Goal: Task Accomplishment & Management: Manage account settings

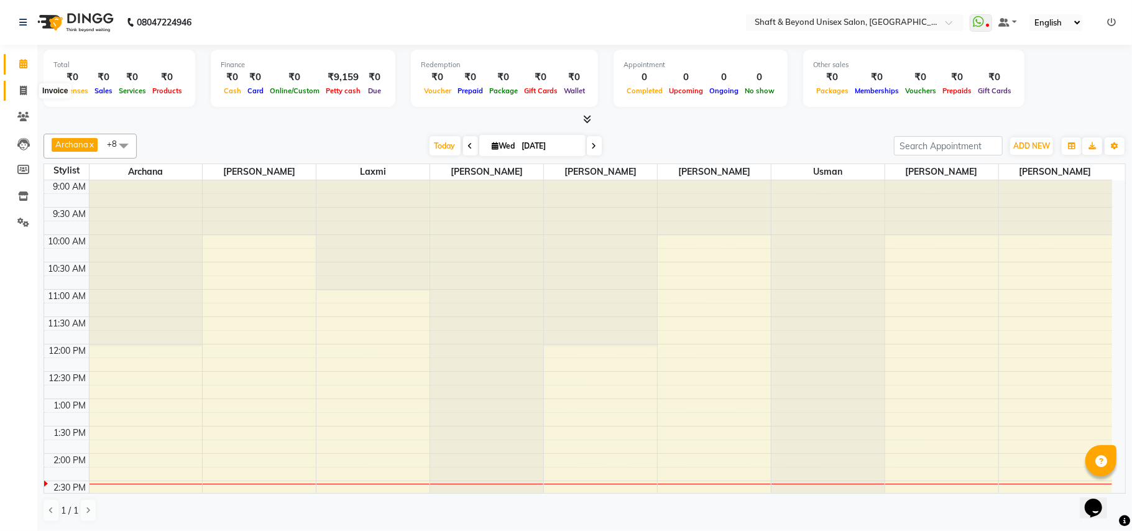
click at [22, 90] on icon at bounding box center [23, 90] width 7 height 9
select select "service"
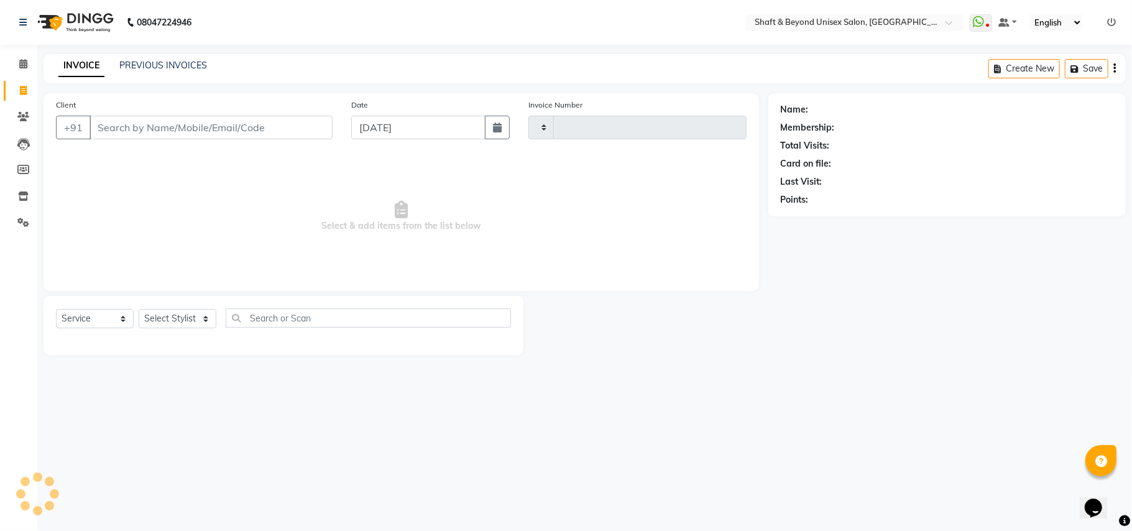
type input "2278"
select select "3878"
click at [127, 67] on link "PREVIOUS INVOICES" at bounding box center [163, 65] width 88 height 11
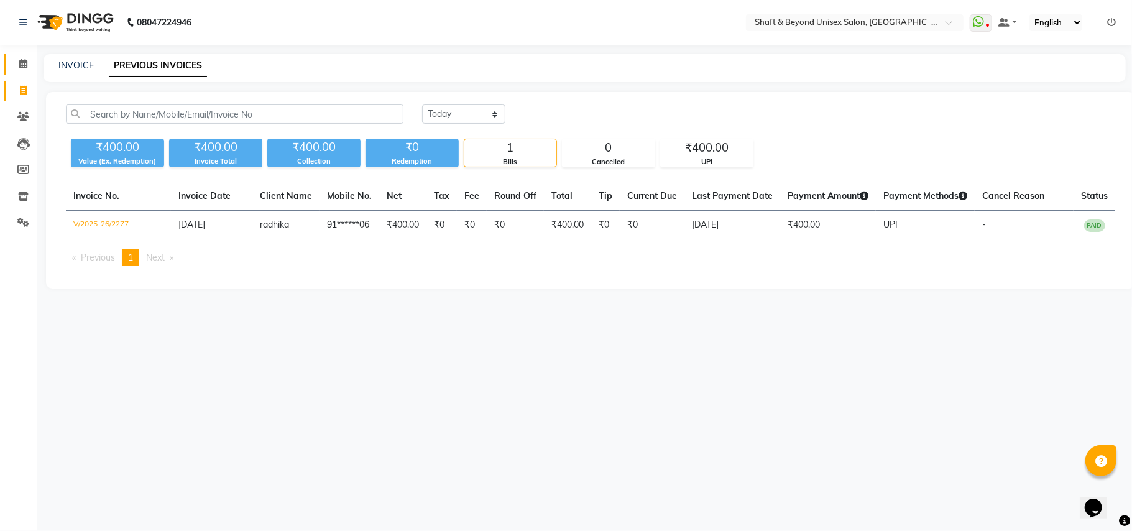
click at [21, 63] on icon at bounding box center [23, 63] width 8 height 9
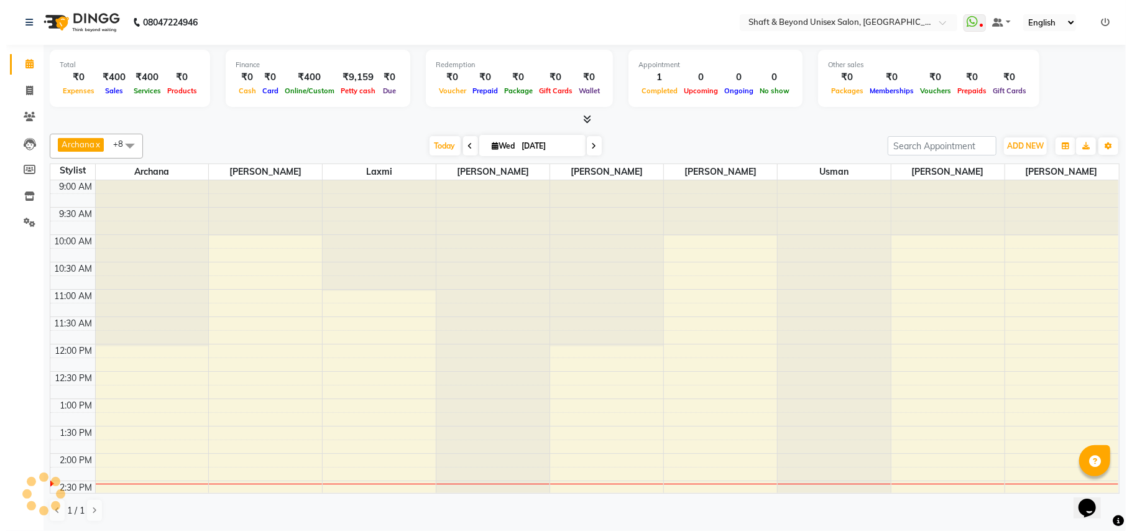
scroll to position [277, 0]
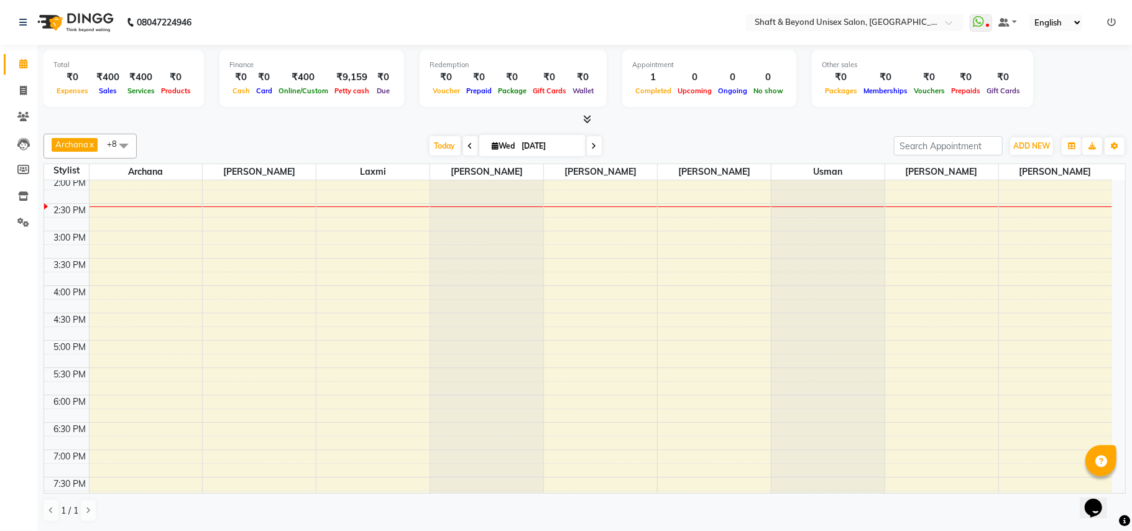
click at [468, 145] on icon at bounding box center [470, 145] width 5 height 7
type input "02-09-2025"
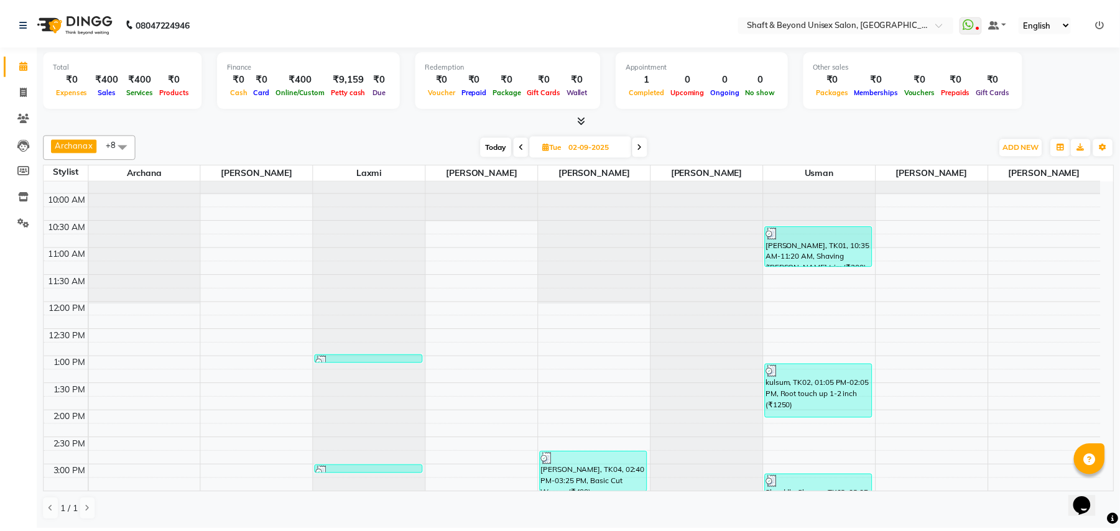
scroll to position [165, 0]
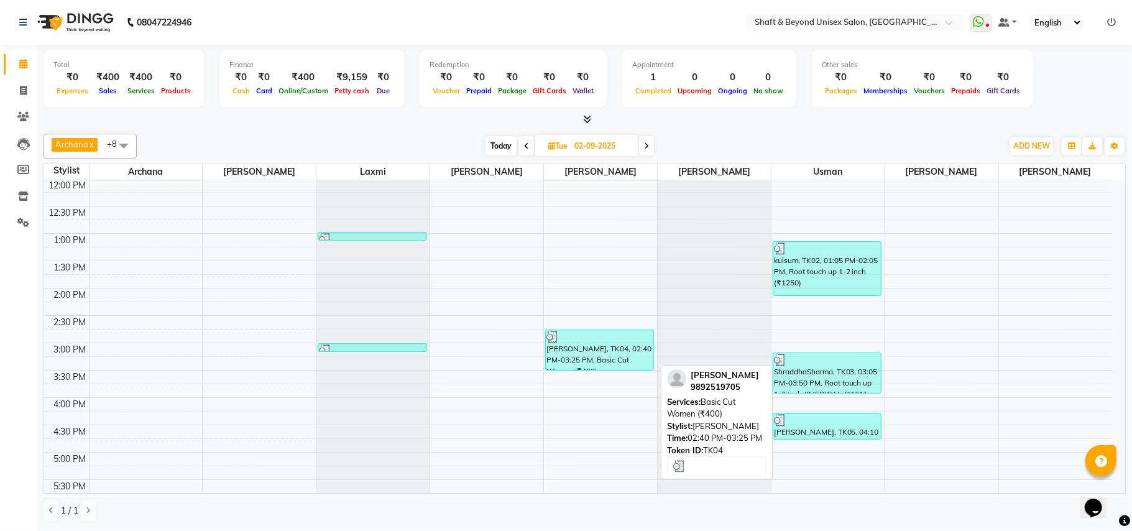
click at [586, 349] on div "[PERSON_NAME], TK04, 02:40 PM-03:25 PM, Basic Cut Women (₹400)" at bounding box center [600, 350] width 108 height 40
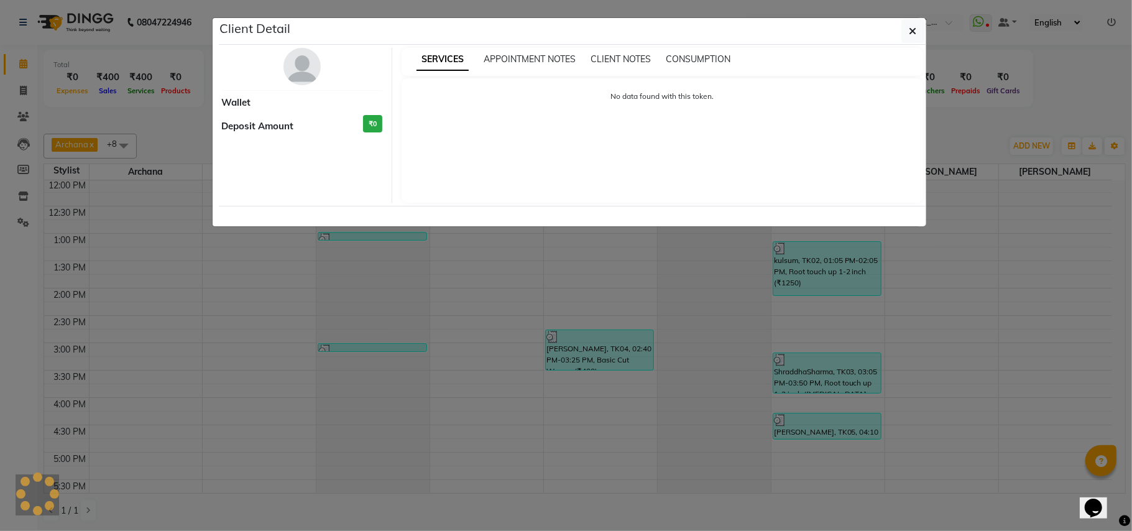
select select "3"
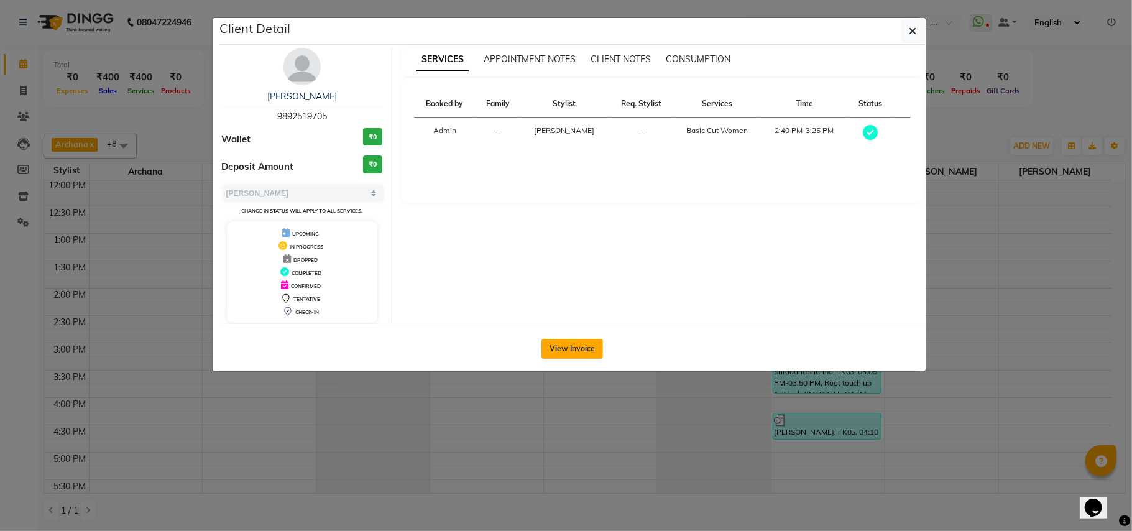
click at [578, 351] on button "View Invoice" at bounding box center [572, 349] width 62 height 20
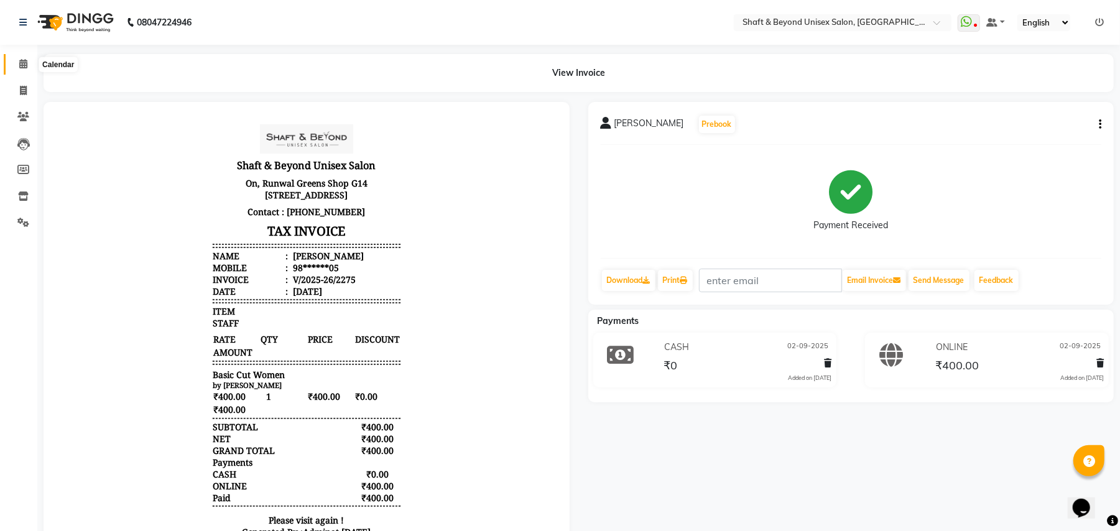
click at [21, 63] on icon at bounding box center [23, 63] width 8 height 9
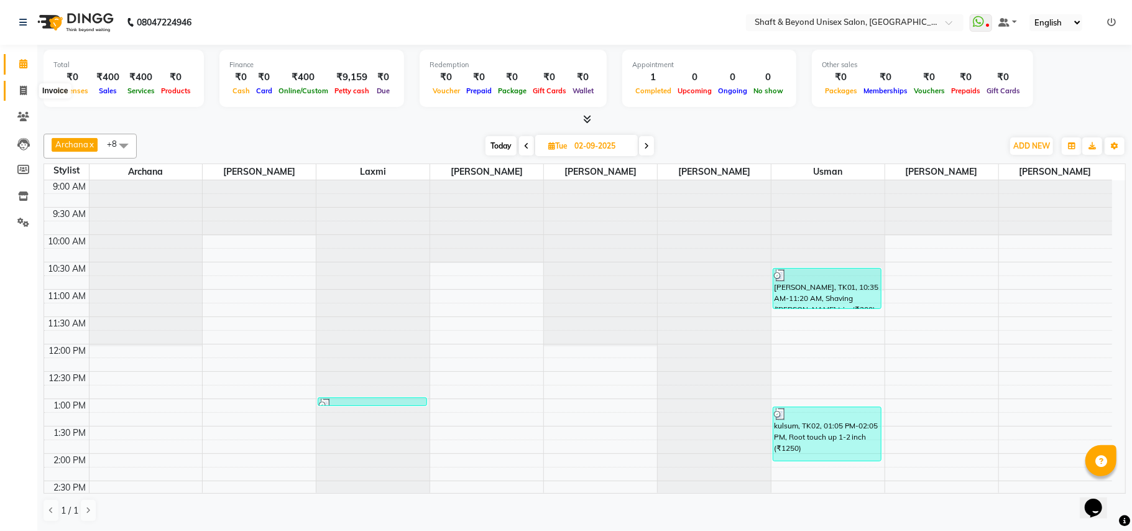
click at [22, 90] on icon at bounding box center [23, 90] width 7 height 9
select select "service"
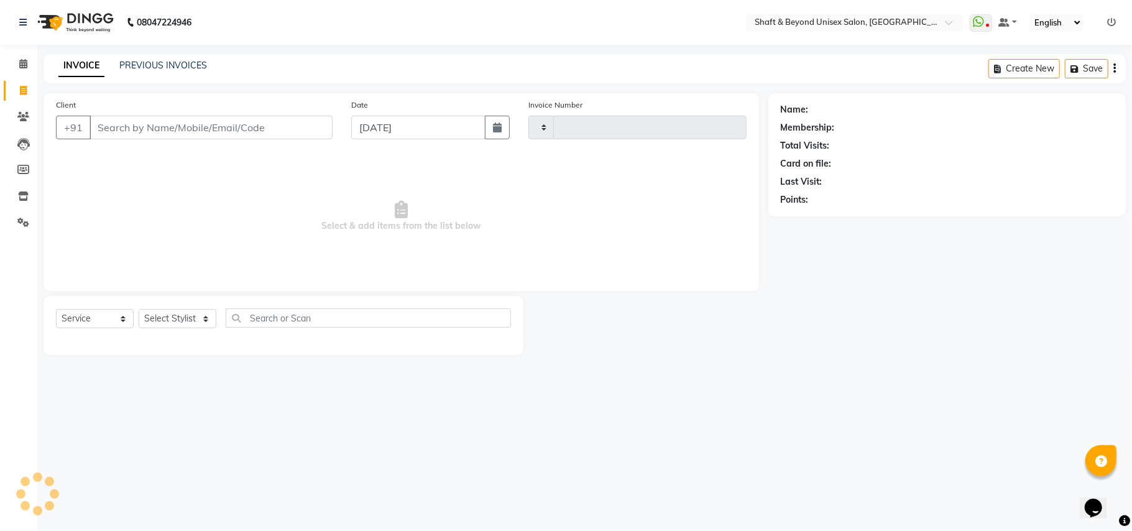
type input "2278"
select select "3878"
click at [160, 125] on input "Client" at bounding box center [211, 128] width 243 height 24
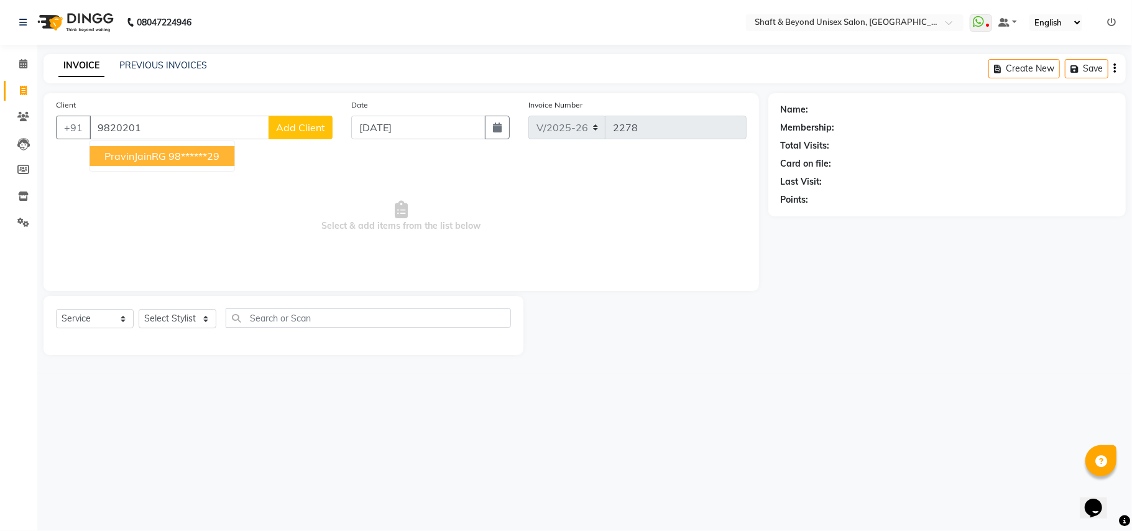
click at [175, 155] on ngb-highlight "98******29" at bounding box center [193, 156] width 51 height 12
type input "98******29"
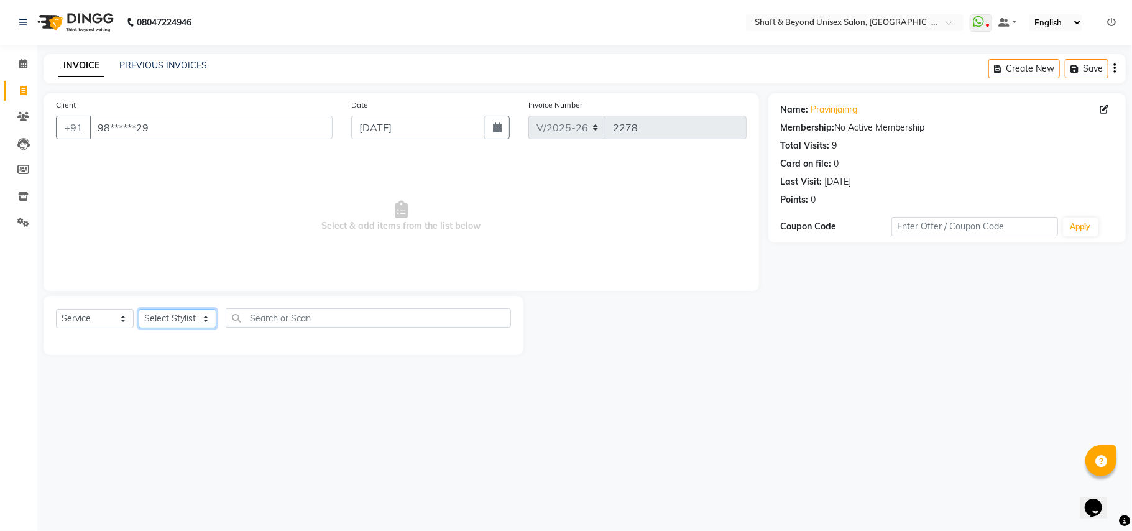
click at [168, 316] on select "Select Stylist Archana [PERSON_NAME] [PERSON_NAME] [PERSON_NAME] [PERSON_NAME] …" at bounding box center [178, 318] width 78 height 19
select select "34482"
click at [139, 309] on select "Select Stylist Archana [PERSON_NAME] [PERSON_NAME] [PERSON_NAME] [PERSON_NAME] …" at bounding box center [178, 318] width 78 height 19
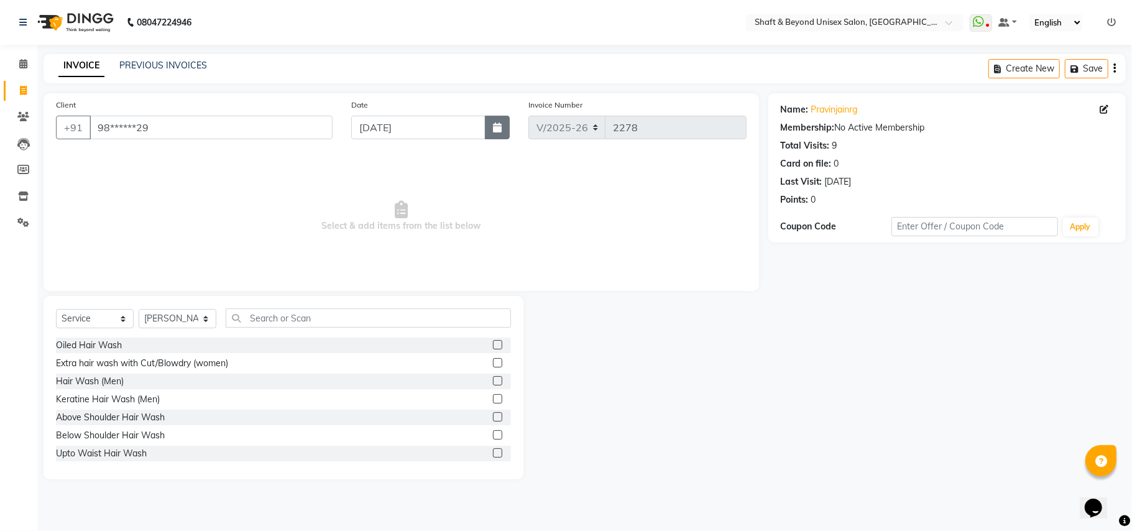
click at [499, 128] on icon "button" at bounding box center [497, 127] width 9 height 10
select select "9"
select select "2025"
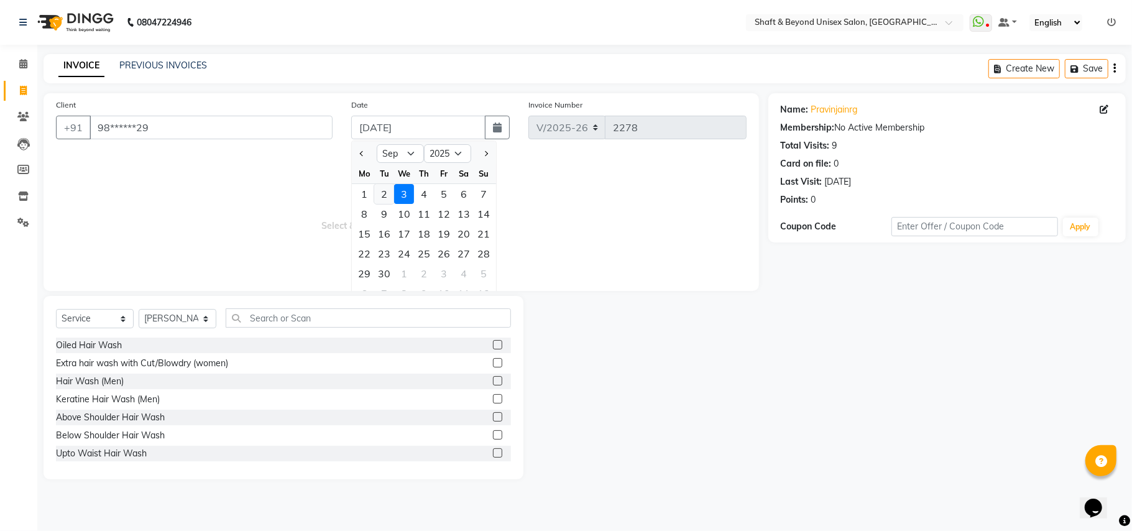
click at [382, 195] on div "2" at bounding box center [384, 194] width 20 height 20
type input "02-09-2025"
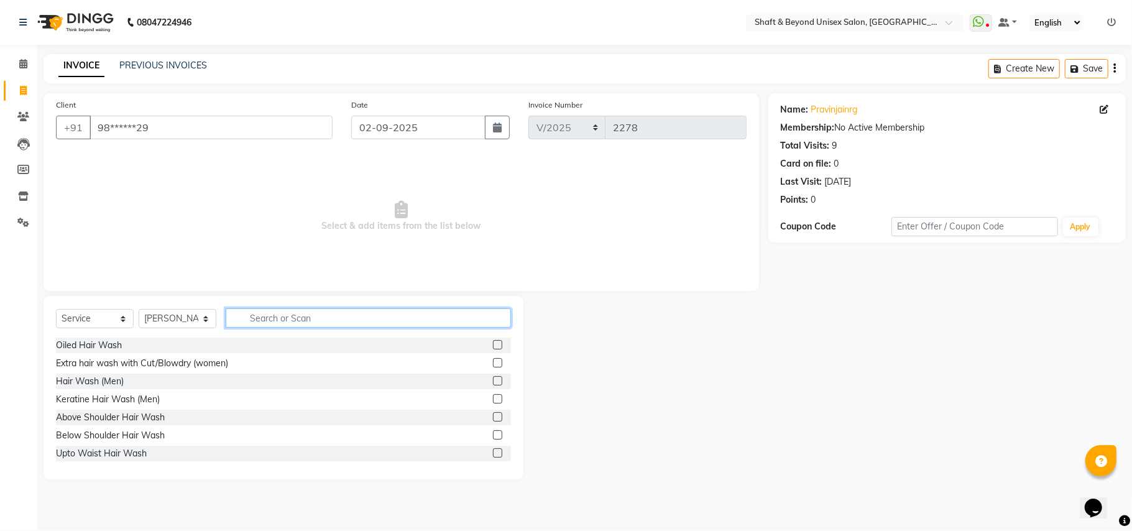
click at [336, 315] on input "text" at bounding box center [368, 317] width 285 height 19
type input "cu"
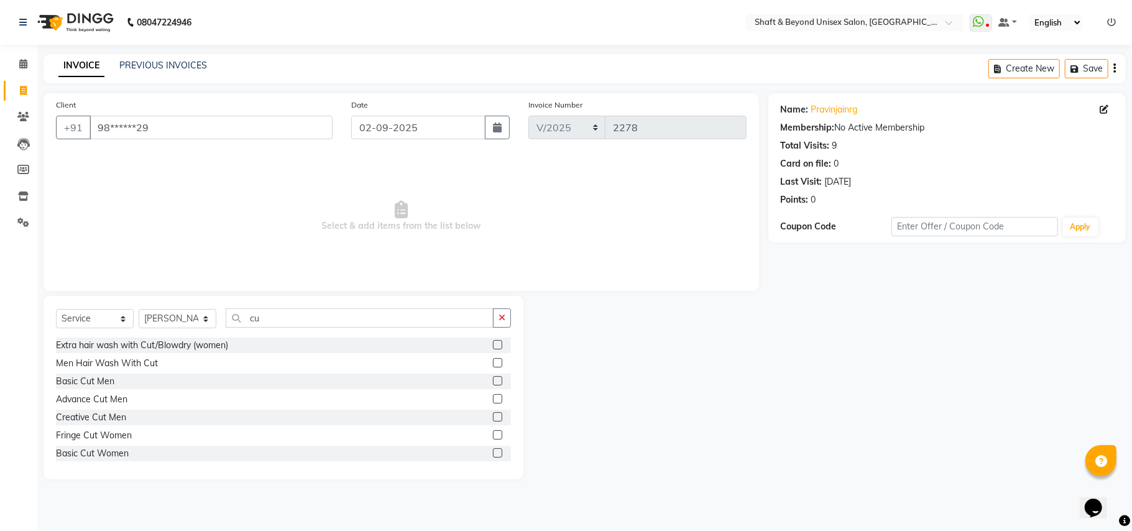
click at [493, 379] on label at bounding box center [497, 380] width 9 height 9
click at [493, 379] on input "checkbox" at bounding box center [497, 381] width 8 height 8
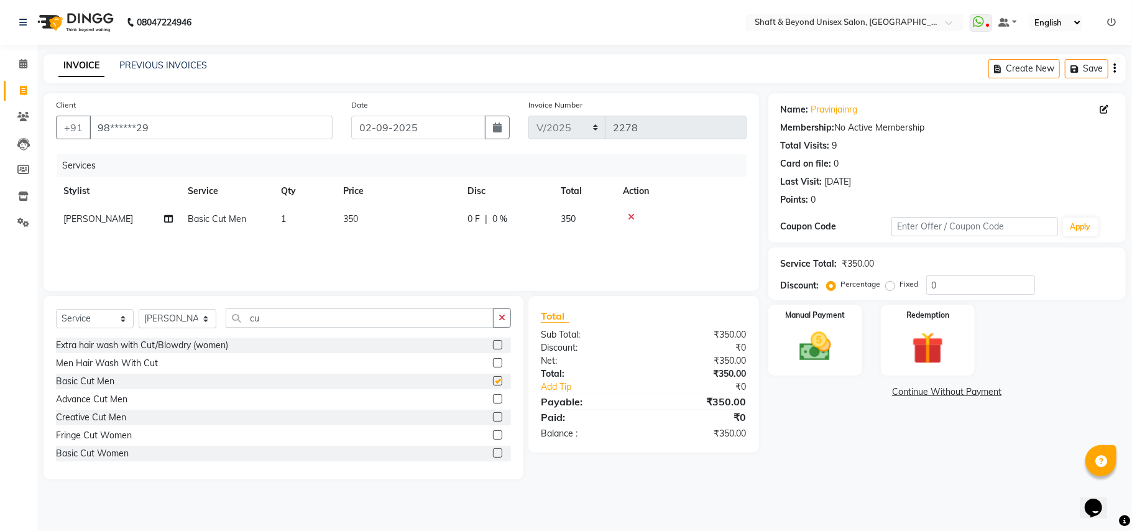
checkbox input "false"
click at [507, 228] on td "0 F | 0 %" at bounding box center [506, 219] width 93 height 28
select select "34482"
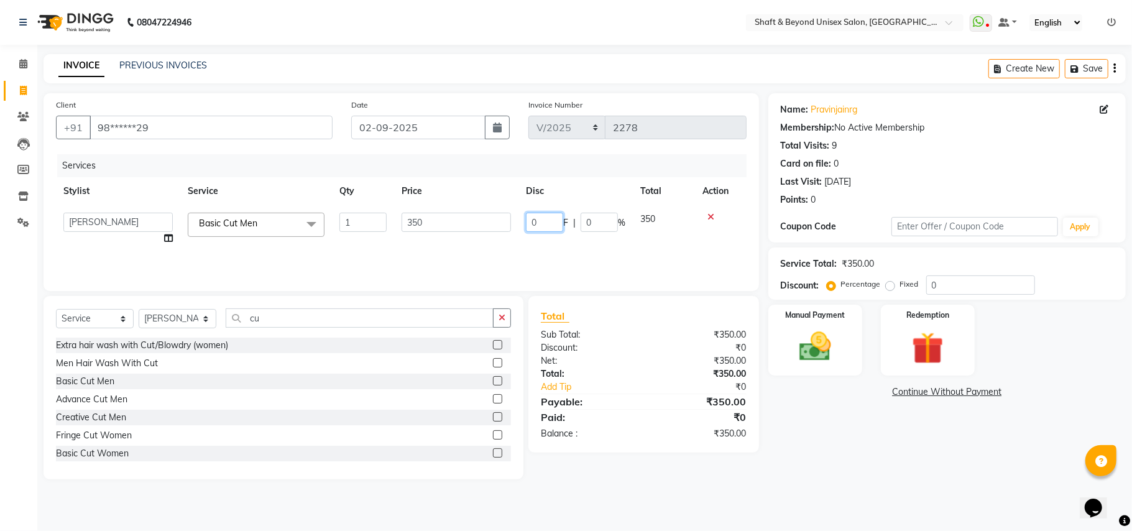
click at [538, 218] on input "0" at bounding box center [544, 222] width 37 height 19
type input "100"
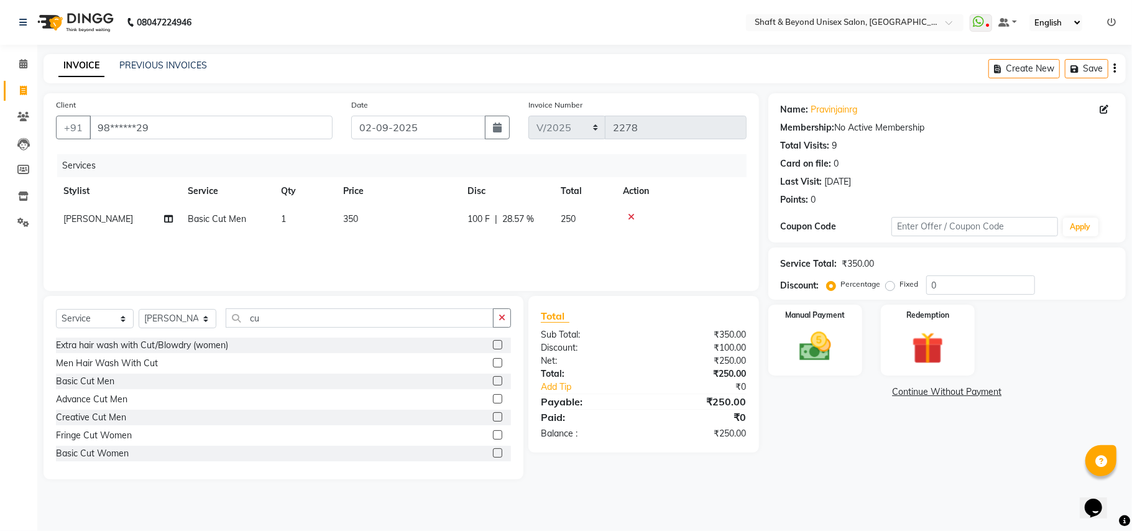
click at [523, 237] on div "Services Stylist Service Qty Price Disc Total Action [PERSON_NAME] Basic Cut Me…" at bounding box center [401, 216] width 691 height 124
click at [846, 349] on div "Manual Payment" at bounding box center [816, 339] width 98 height 73
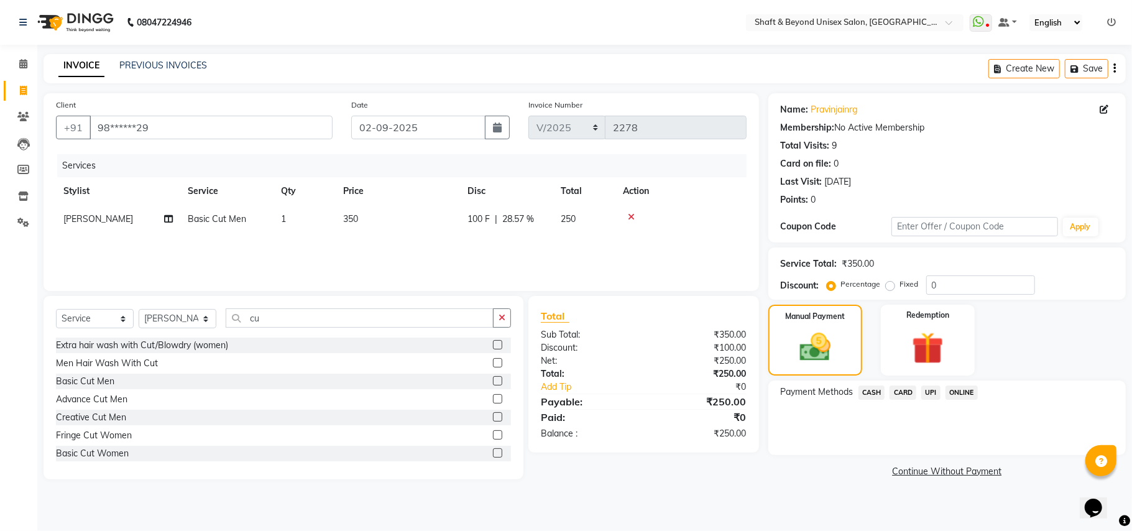
click at [956, 390] on span "ONLINE" at bounding box center [962, 392] width 32 height 14
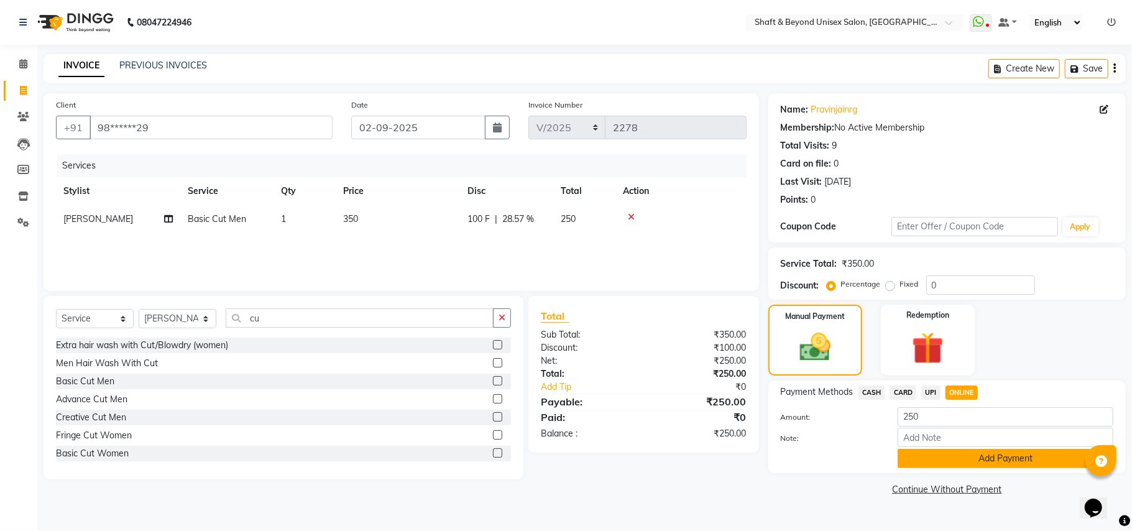
click at [970, 459] on button "Add Payment" at bounding box center [1006, 458] width 216 height 19
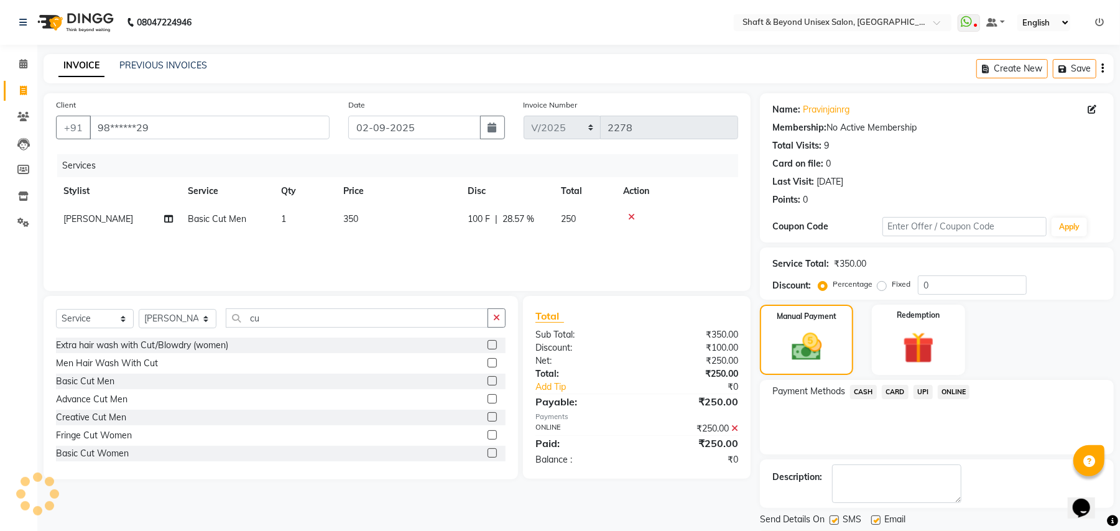
scroll to position [39, 0]
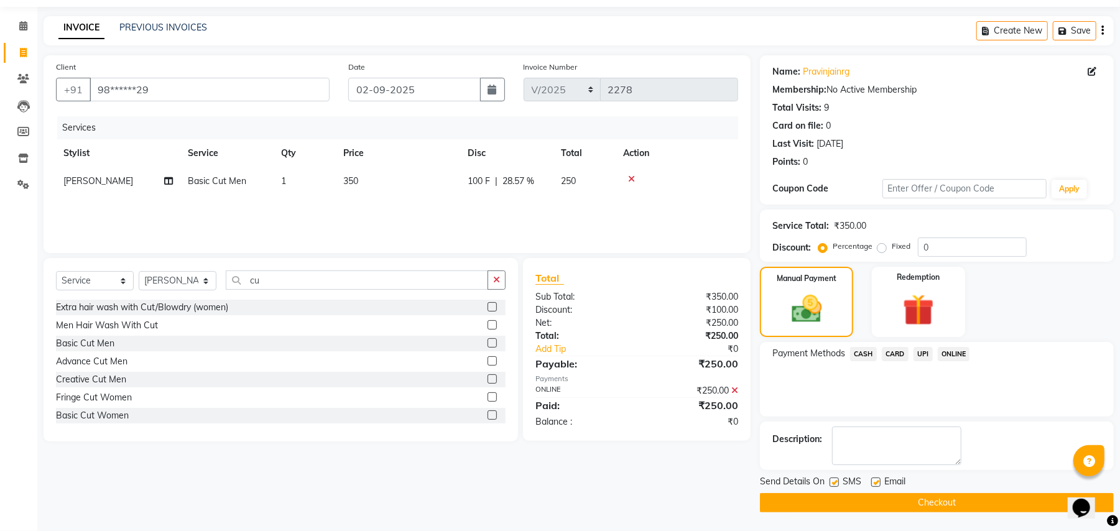
click at [965, 500] on button "Checkout" at bounding box center [937, 502] width 354 height 19
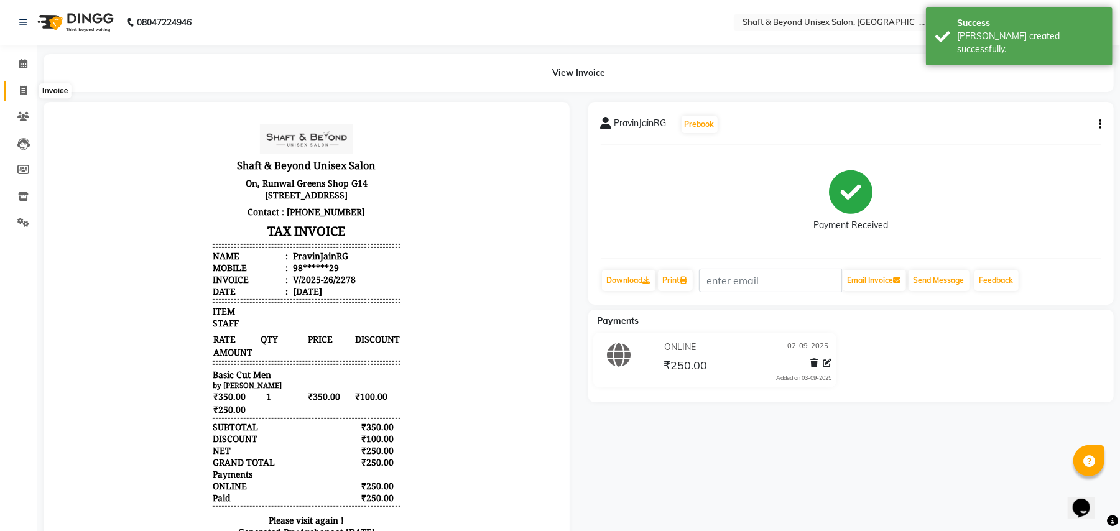
click at [21, 90] on icon at bounding box center [23, 90] width 7 height 9
select select "3878"
select select "service"
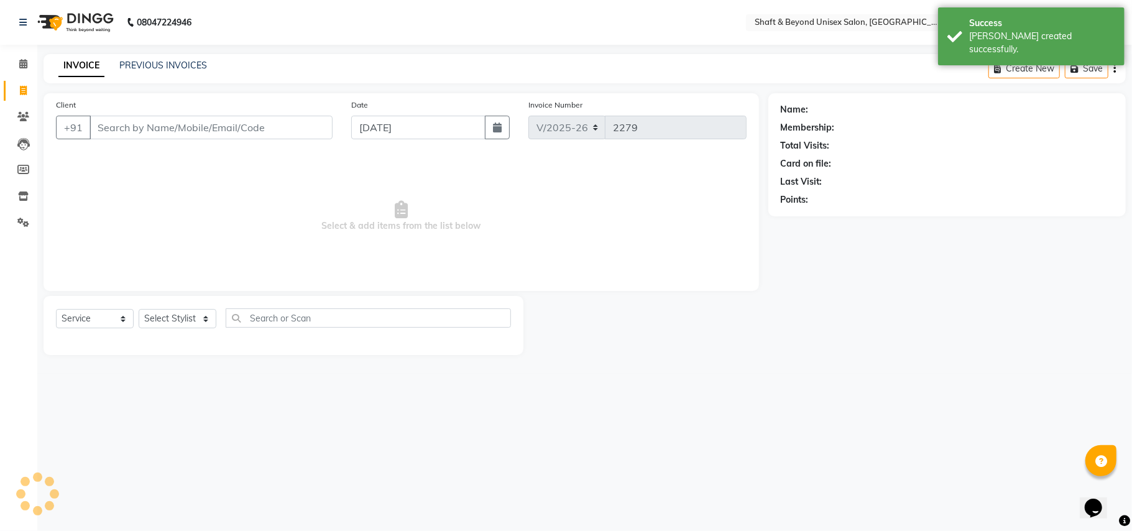
click at [153, 124] on input "Client" at bounding box center [211, 128] width 243 height 24
click at [150, 132] on input "Client" at bounding box center [211, 128] width 243 height 24
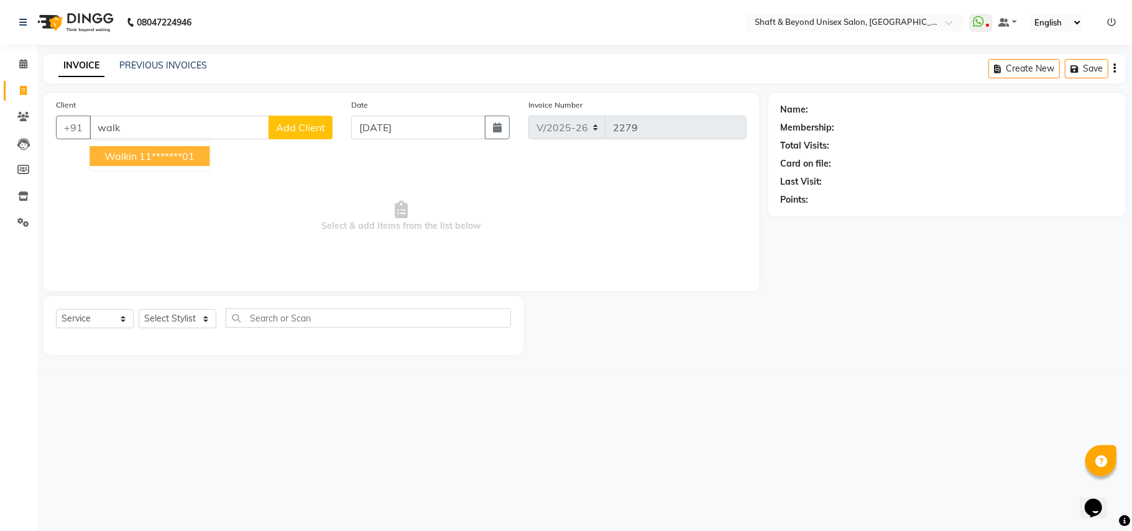
click at [190, 154] on ngb-highlight "11*******01" at bounding box center [166, 156] width 55 height 12
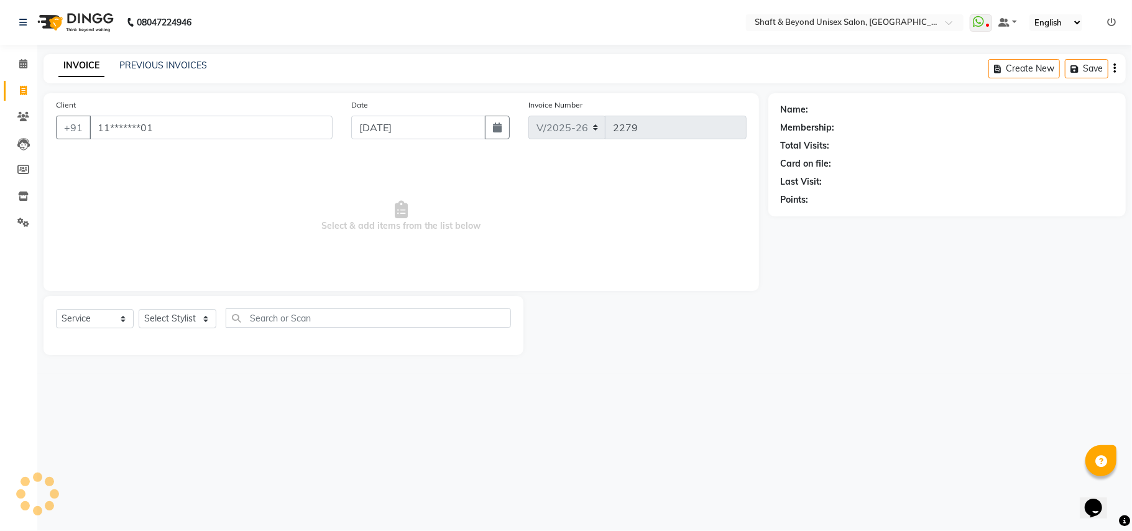
type input "11*******01"
click at [167, 321] on select "Select Stylist Archana [PERSON_NAME] [PERSON_NAME] [PERSON_NAME] [PERSON_NAME] …" at bounding box center [178, 318] width 78 height 19
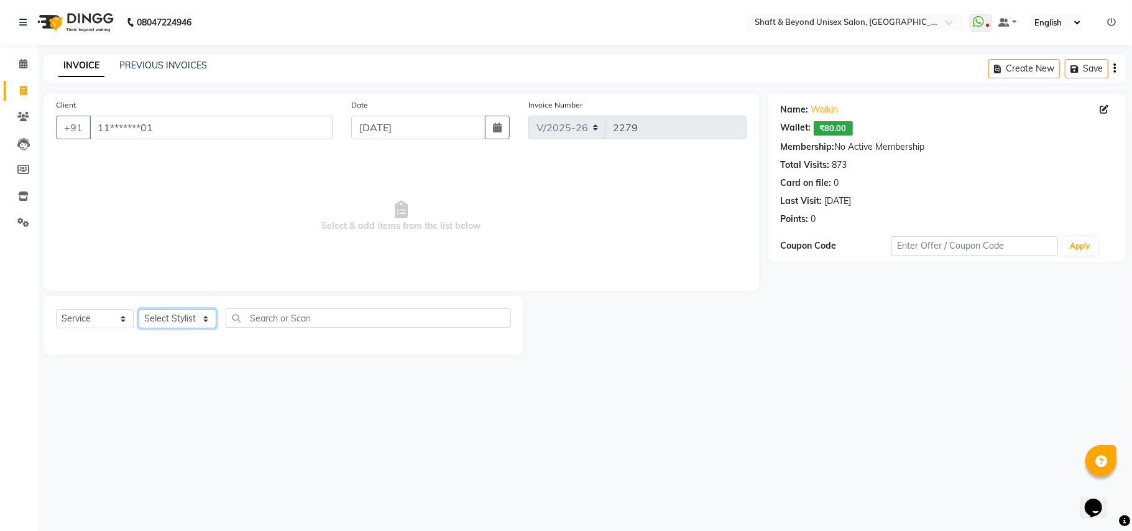
select select "34482"
click at [139, 309] on select "Select Stylist Archana [PERSON_NAME] [PERSON_NAME] [PERSON_NAME] [PERSON_NAME] …" at bounding box center [178, 318] width 78 height 19
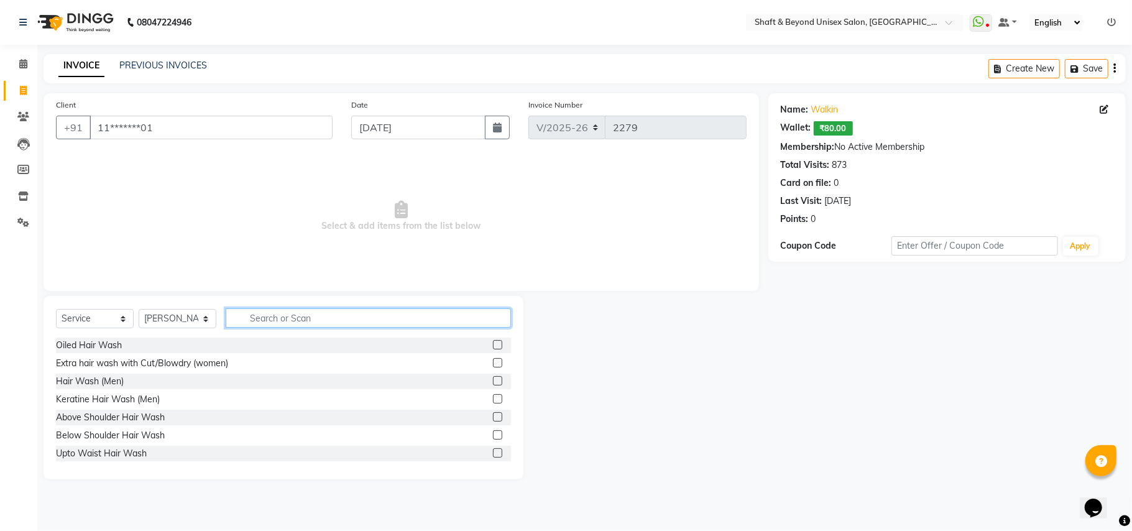
click at [309, 321] on input "text" at bounding box center [368, 317] width 285 height 19
type input "wash"
click at [493, 436] on label at bounding box center [497, 434] width 9 height 9
click at [493, 436] on input "checkbox" at bounding box center [497, 435] width 8 height 8
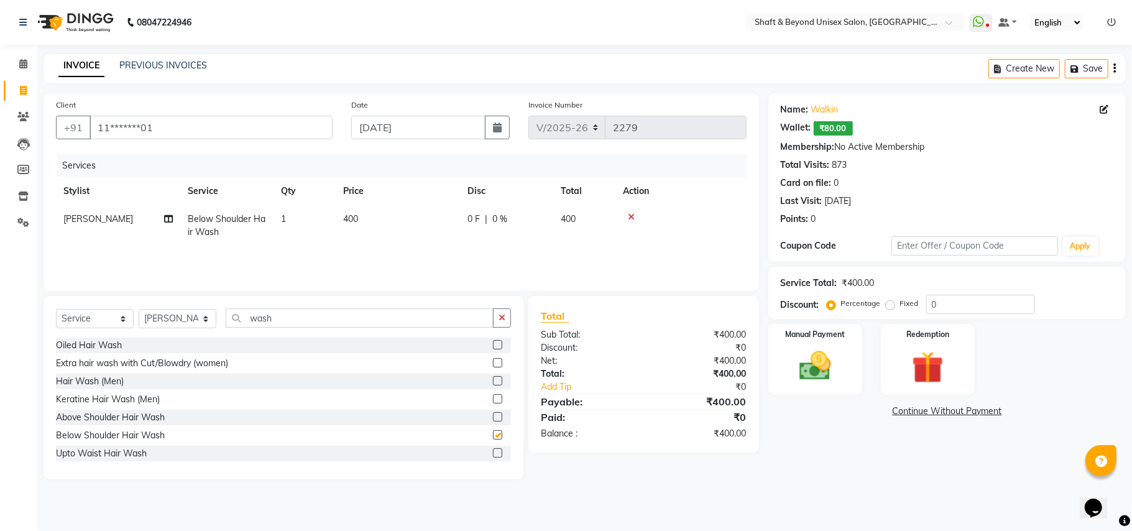
checkbox input "false"
click at [499, 321] on icon "button" at bounding box center [502, 317] width 7 height 9
click at [464, 318] on input "text" at bounding box center [368, 317] width 285 height 19
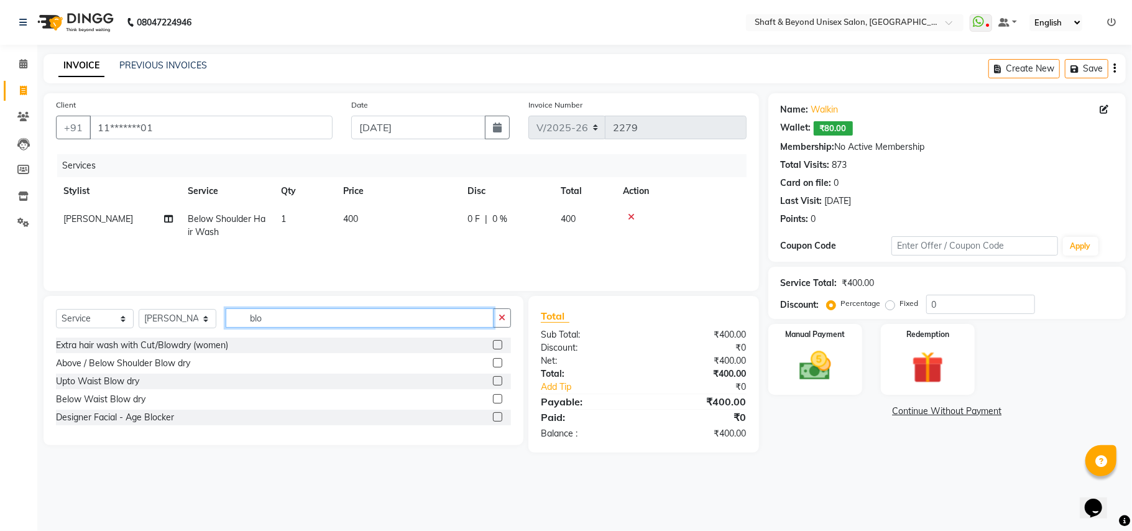
type input "blo"
click at [498, 361] on label at bounding box center [497, 362] width 9 height 9
click at [498, 361] on input "checkbox" at bounding box center [497, 363] width 8 height 8
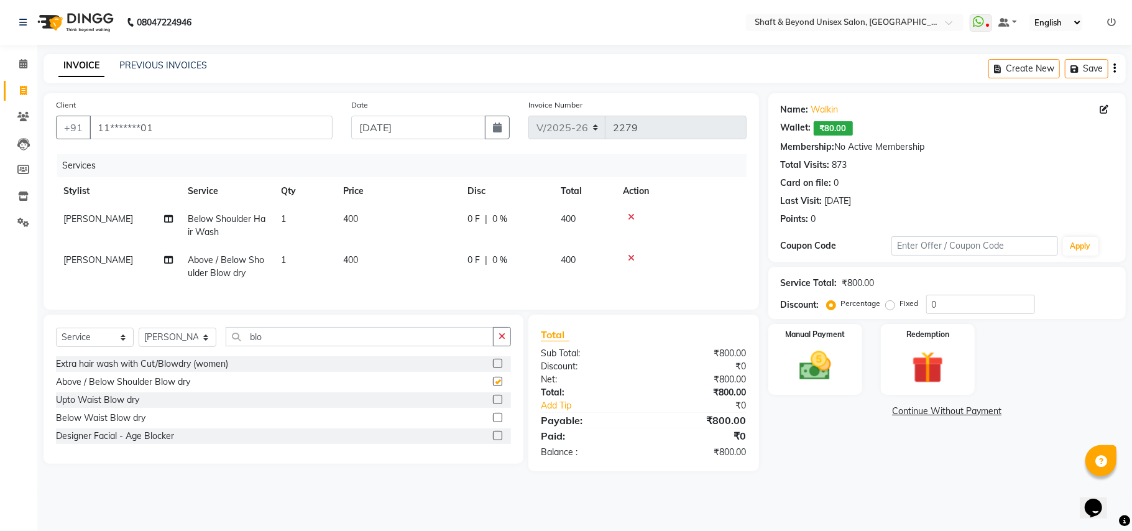
checkbox input "false"
click at [169, 347] on select "Select Stylist Archana [PERSON_NAME] [PERSON_NAME] [PERSON_NAME] [PERSON_NAME] …" at bounding box center [178, 337] width 78 height 19
select select "85594"
click at [139, 340] on select "Select Stylist Archana [PERSON_NAME] [PERSON_NAME] [PERSON_NAME] [PERSON_NAME] …" at bounding box center [178, 337] width 78 height 19
click at [500, 341] on icon "button" at bounding box center [502, 336] width 7 height 9
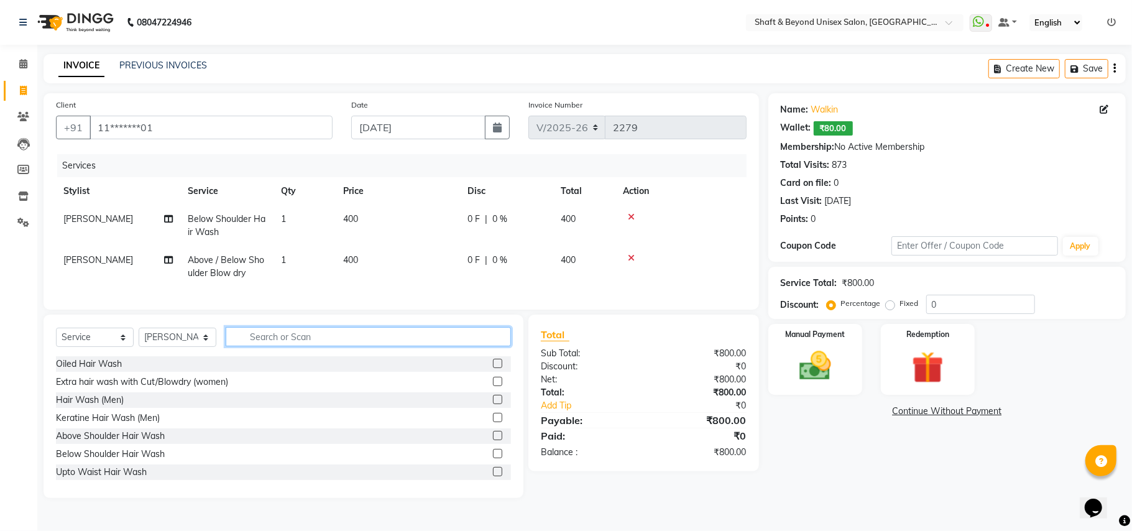
click at [463, 346] on input "text" at bounding box center [368, 336] width 285 height 19
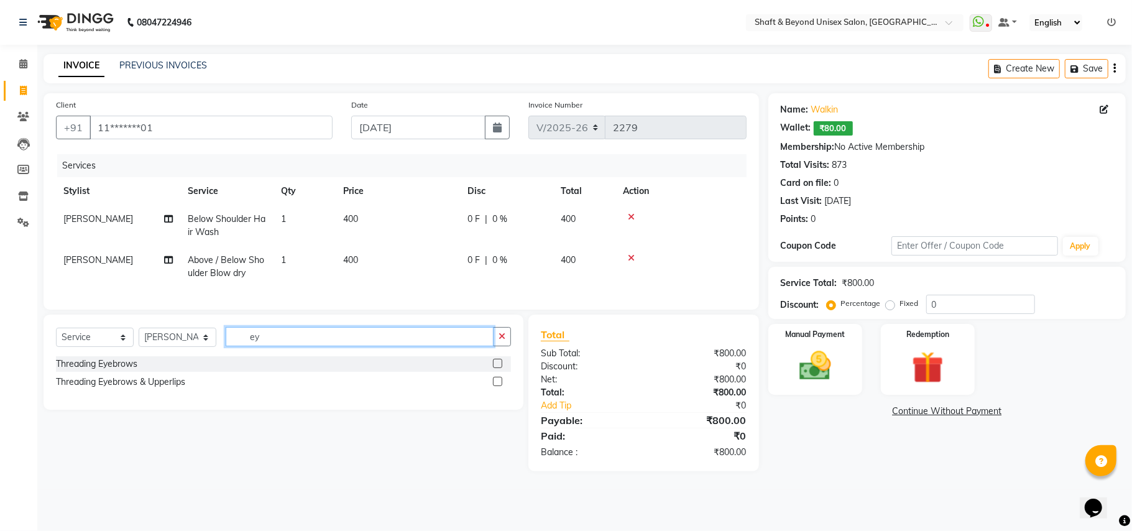
type input "ey"
click at [500, 368] on label at bounding box center [497, 363] width 9 height 9
click at [500, 368] on input "checkbox" at bounding box center [497, 364] width 8 height 8
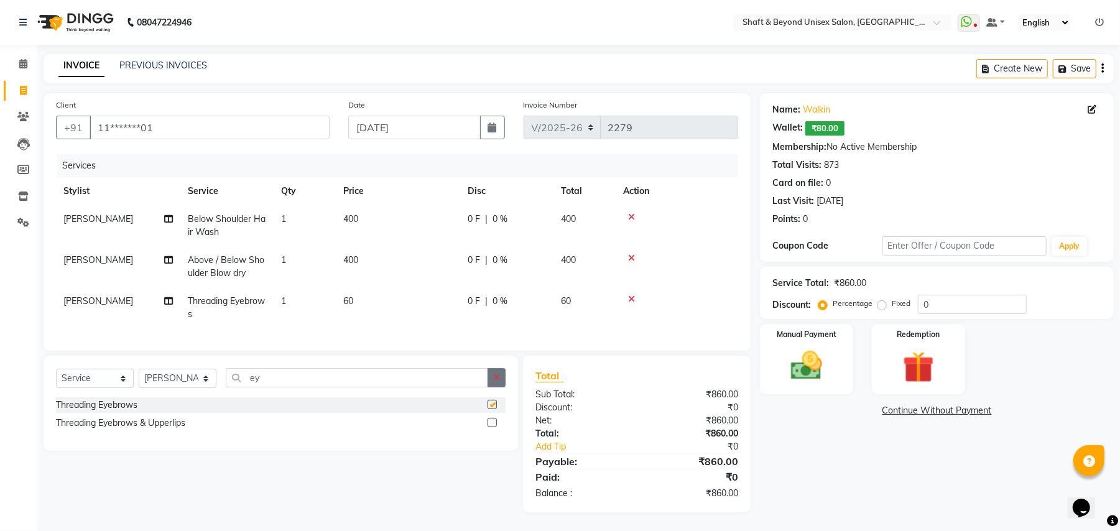
checkbox input "false"
click at [493, 382] on icon "button" at bounding box center [496, 377] width 7 height 9
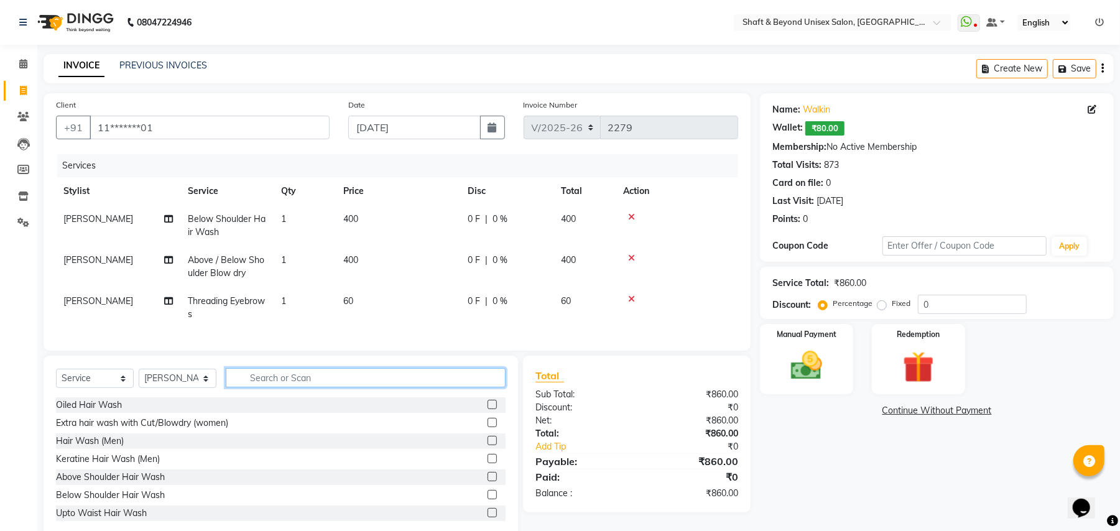
click at [485, 387] on input "text" at bounding box center [366, 377] width 280 height 19
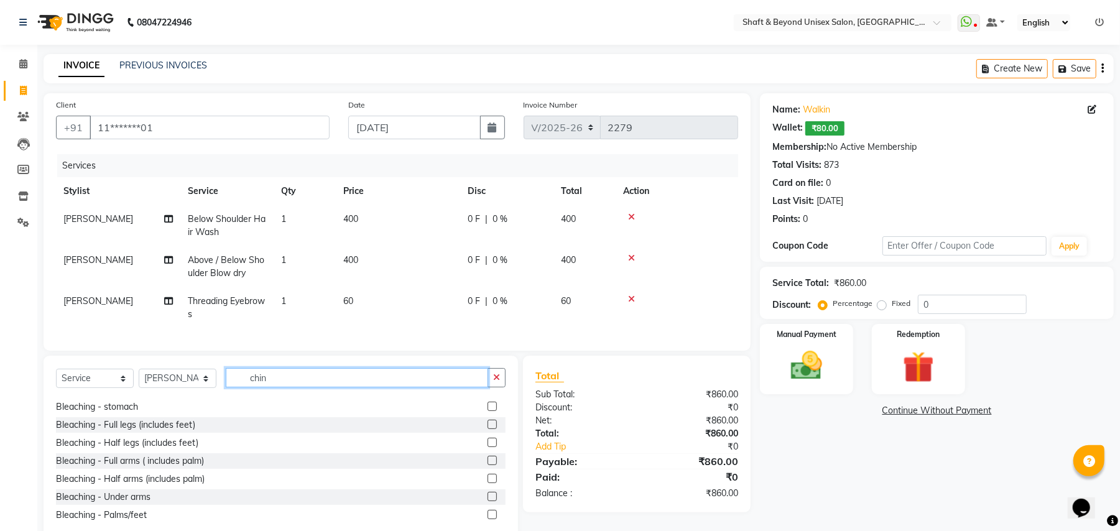
scroll to position [182, 0]
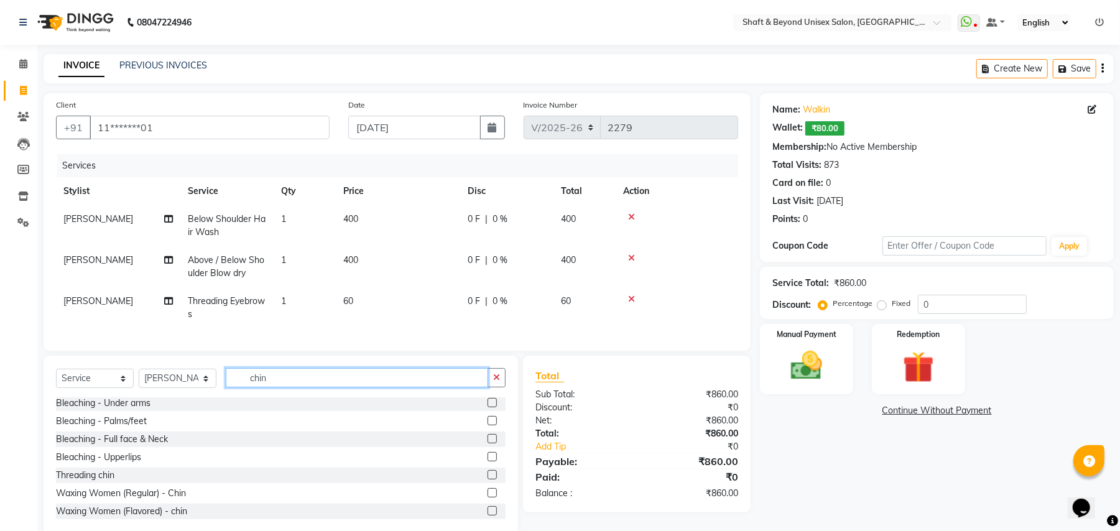
type input "chin"
click at [487, 515] on label at bounding box center [491, 510] width 9 height 9
click at [487, 515] on input "checkbox" at bounding box center [491, 511] width 8 height 8
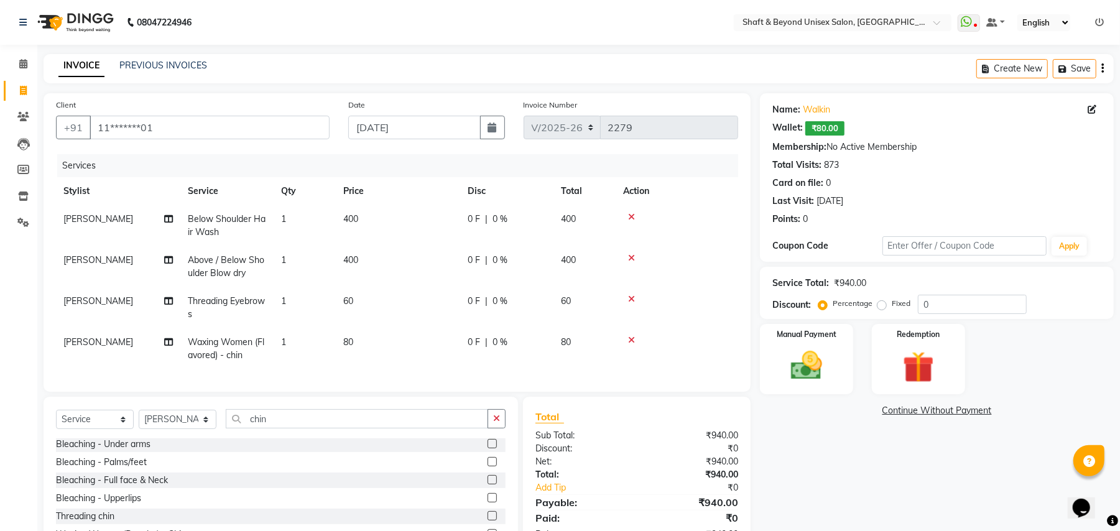
checkbox input "false"
click at [495, 242] on td "0 F | 0 %" at bounding box center [506, 225] width 93 height 41
select select "34482"
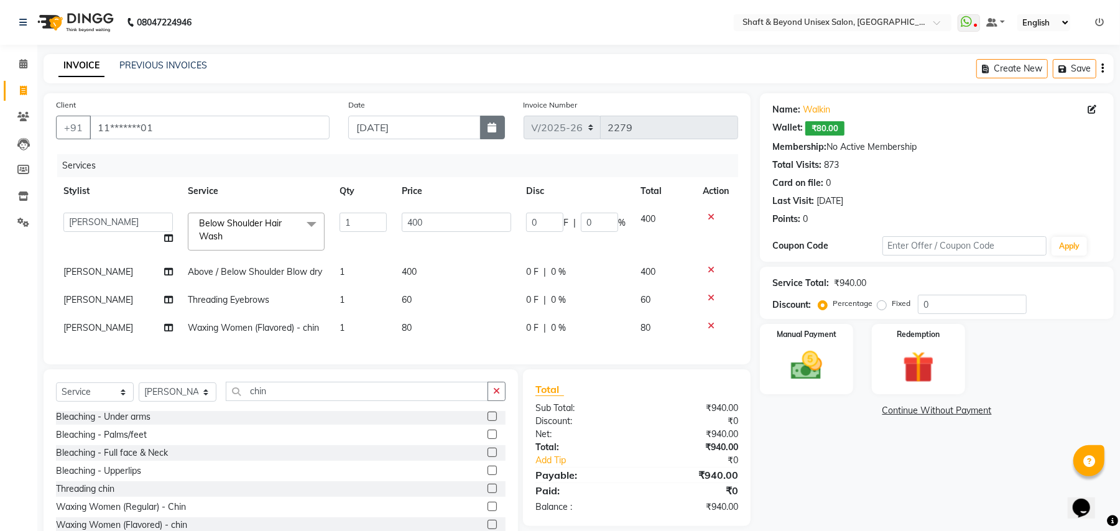
click at [497, 124] on button "button" at bounding box center [492, 128] width 25 height 24
select select "9"
select select "2025"
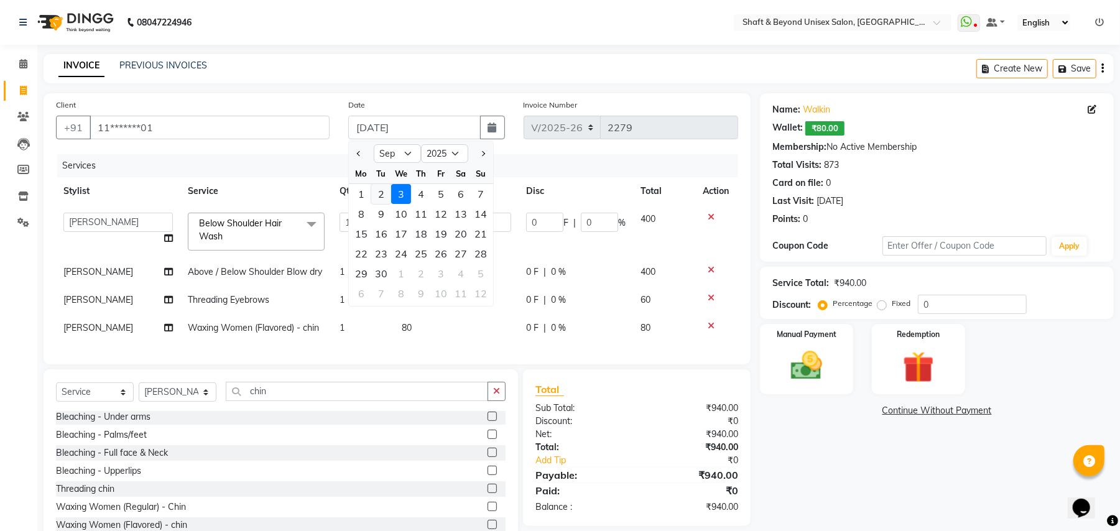
click at [383, 195] on div "2" at bounding box center [381, 194] width 20 height 20
type input "02-09-2025"
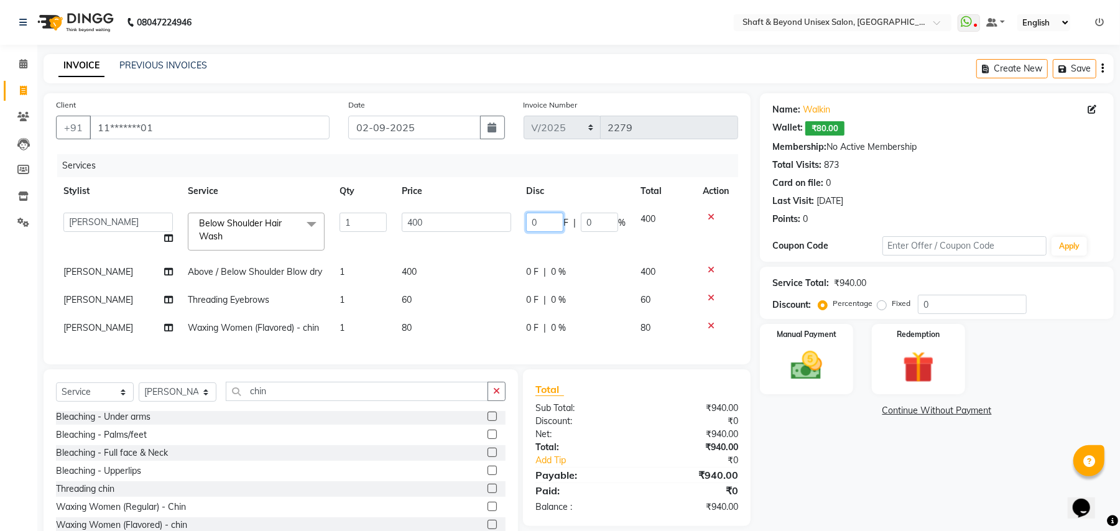
click at [540, 220] on input "0" at bounding box center [544, 222] width 37 height 19
type input "100"
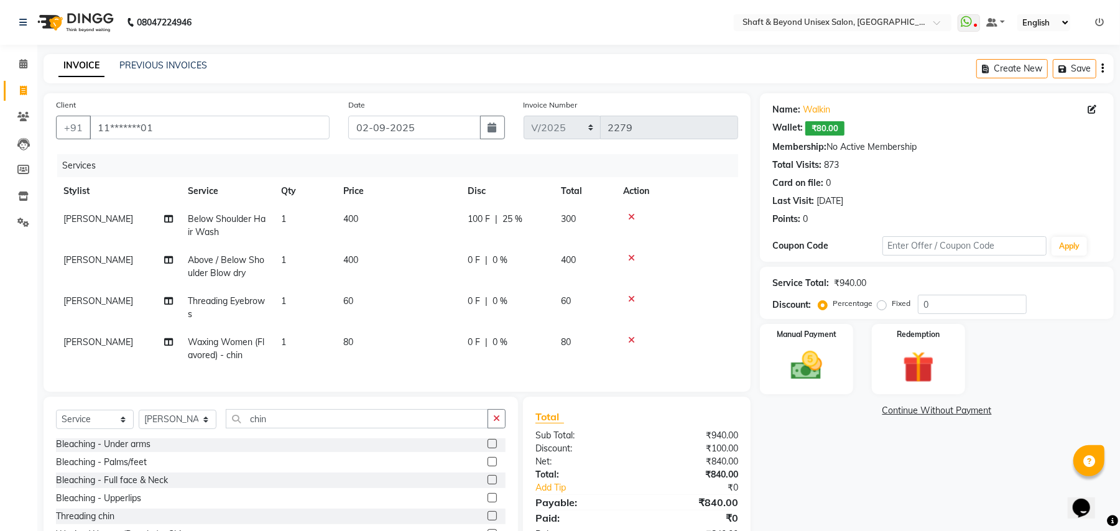
click at [542, 233] on td "100 F | 25 %" at bounding box center [506, 225] width 93 height 41
select select "34482"
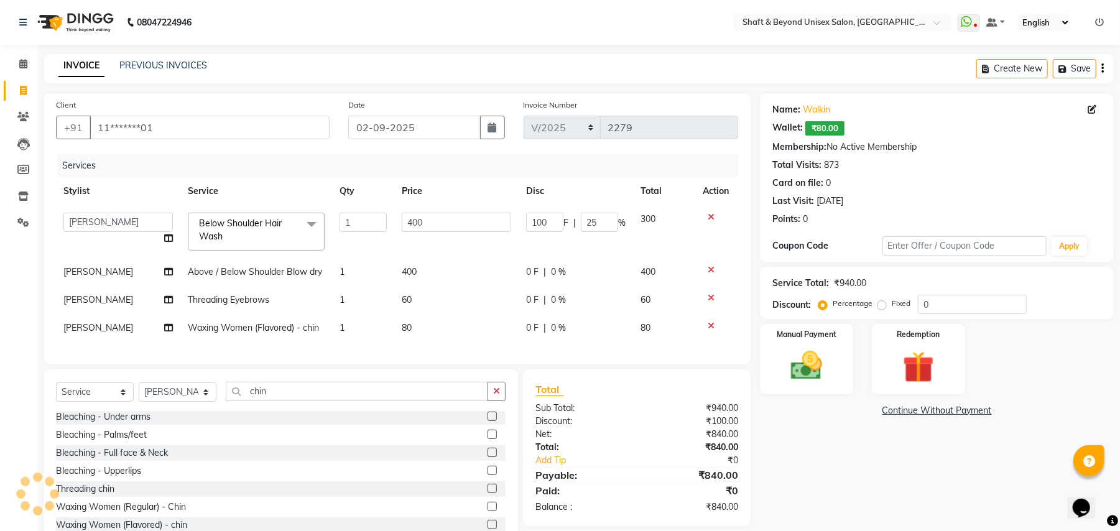
click at [537, 272] on span "0 F" at bounding box center [532, 271] width 12 height 13
select select "34482"
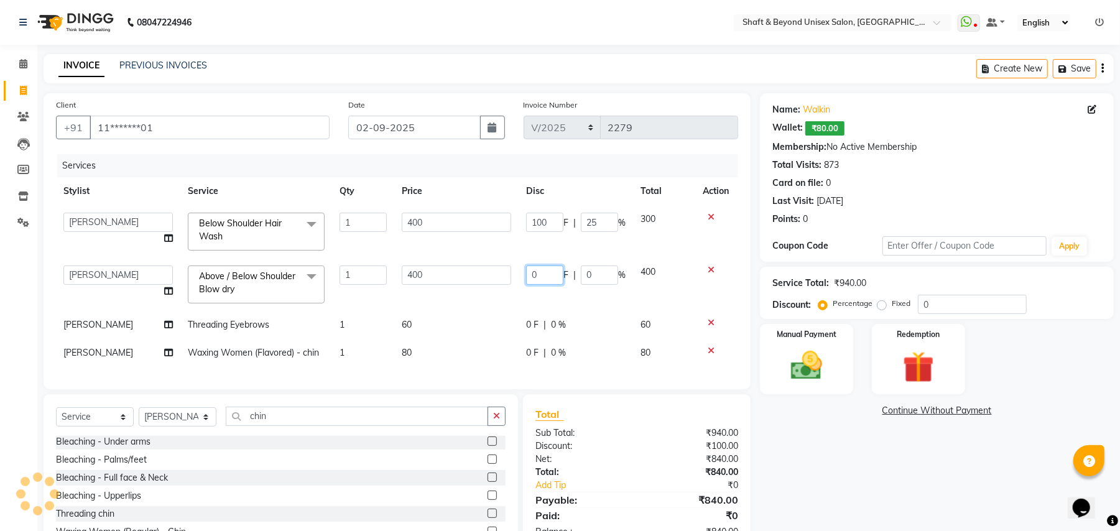
click at [556, 274] on input "0" at bounding box center [544, 274] width 37 height 19
type input "100"
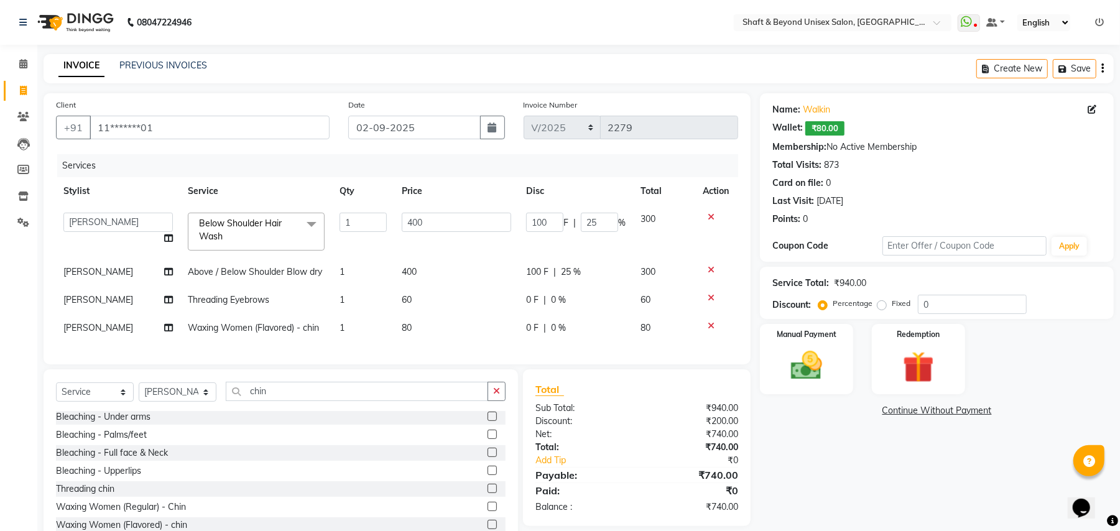
click at [538, 292] on tbody "Archana [PERSON_NAME] [PERSON_NAME] [PERSON_NAME] Rakhi [PERSON_NAME] [PERSON_N…" at bounding box center [397, 273] width 682 height 137
click at [806, 359] on img at bounding box center [806, 366] width 53 height 38
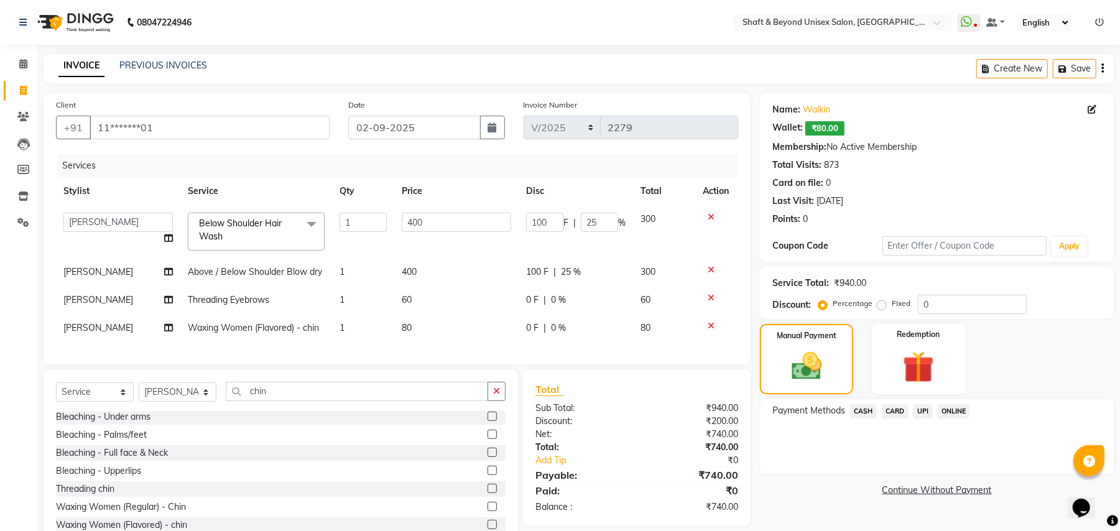
click at [951, 412] on span "ONLINE" at bounding box center [953, 411] width 32 height 14
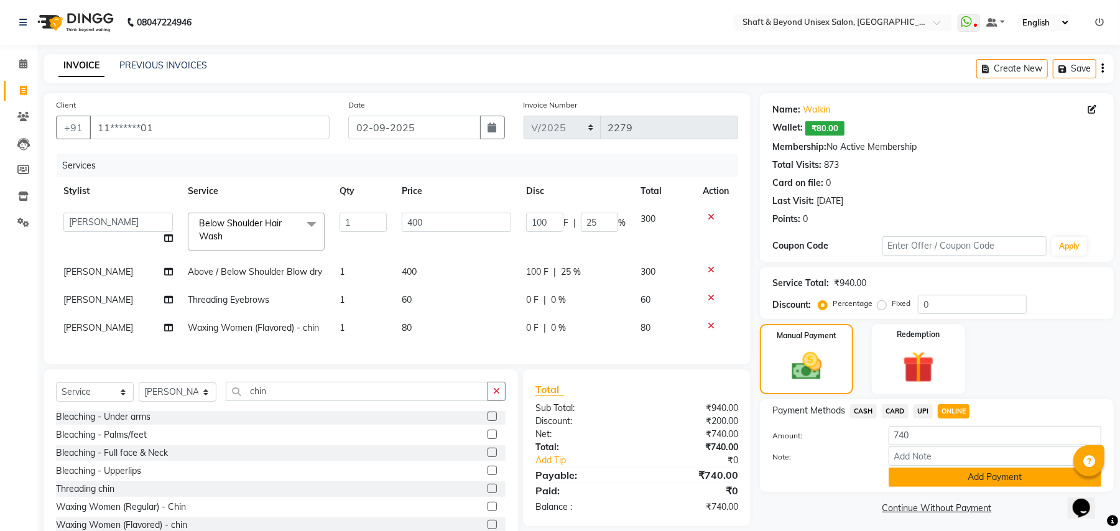
click at [956, 476] on button "Add Payment" at bounding box center [994, 476] width 213 height 19
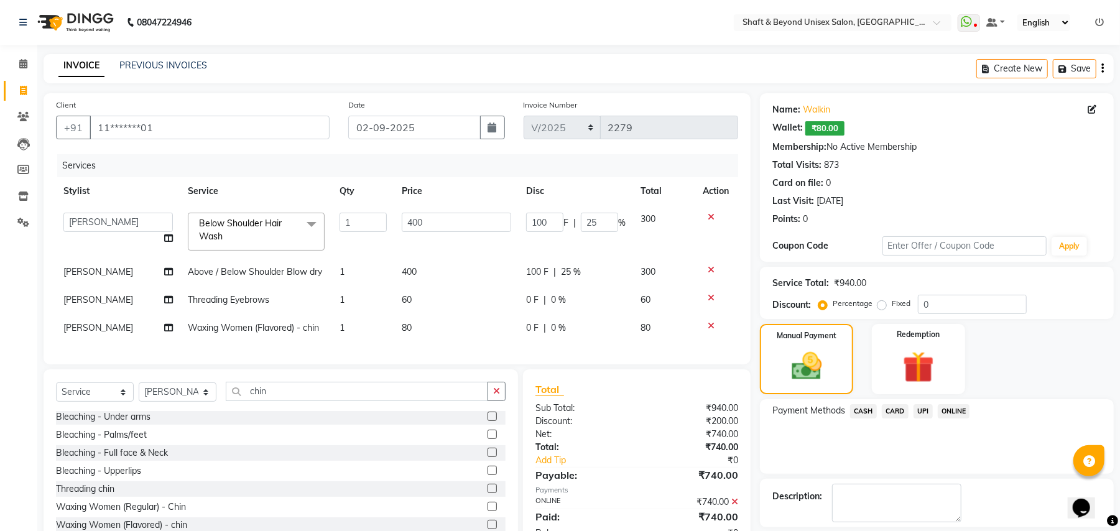
scroll to position [58, 0]
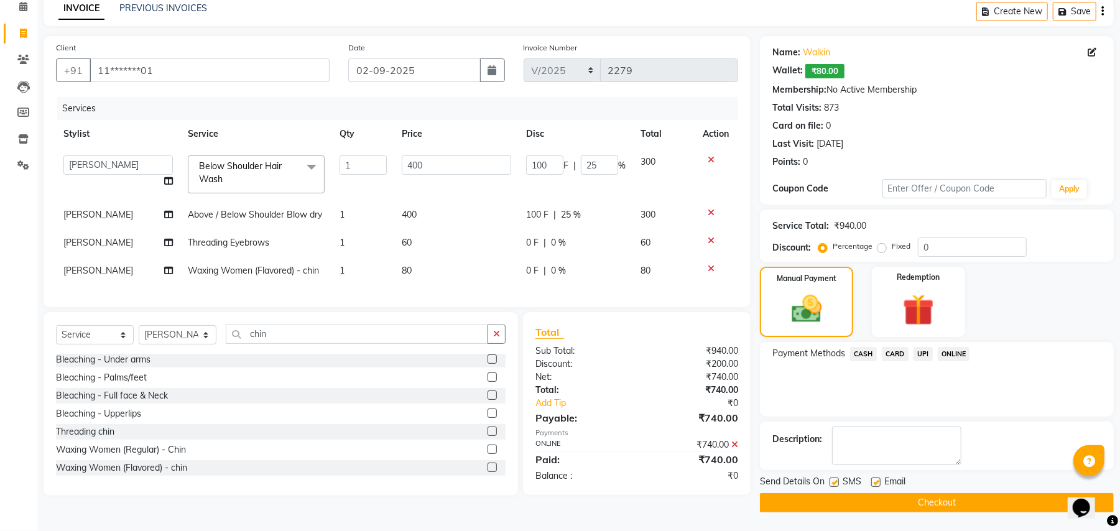
click at [949, 495] on button "Checkout" at bounding box center [937, 502] width 354 height 19
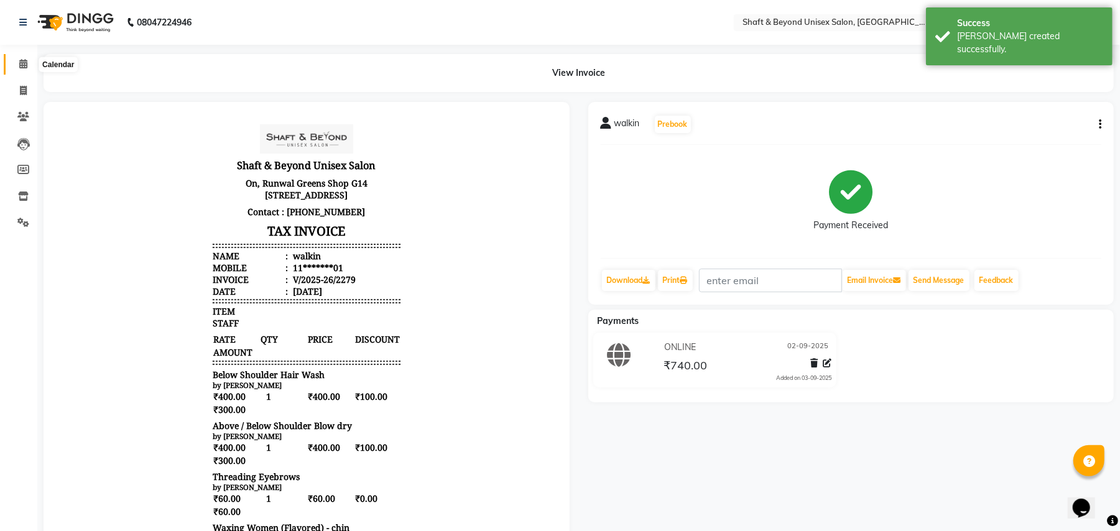
click at [22, 65] on icon at bounding box center [23, 63] width 8 height 9
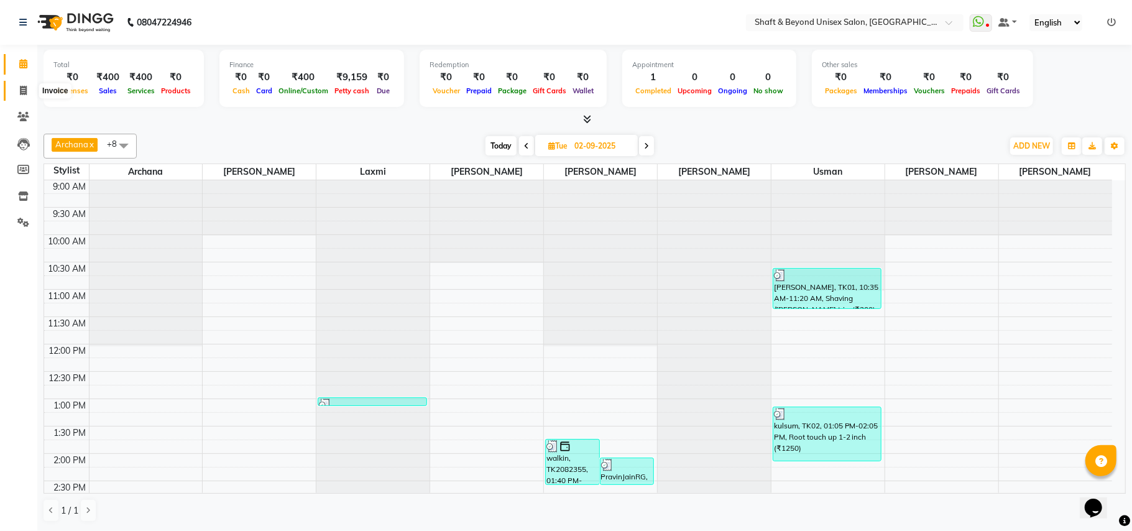
click at [24, 90] on icon at bounding box center [23, 90] width 7 height 9
select select "3878"
select select "service"
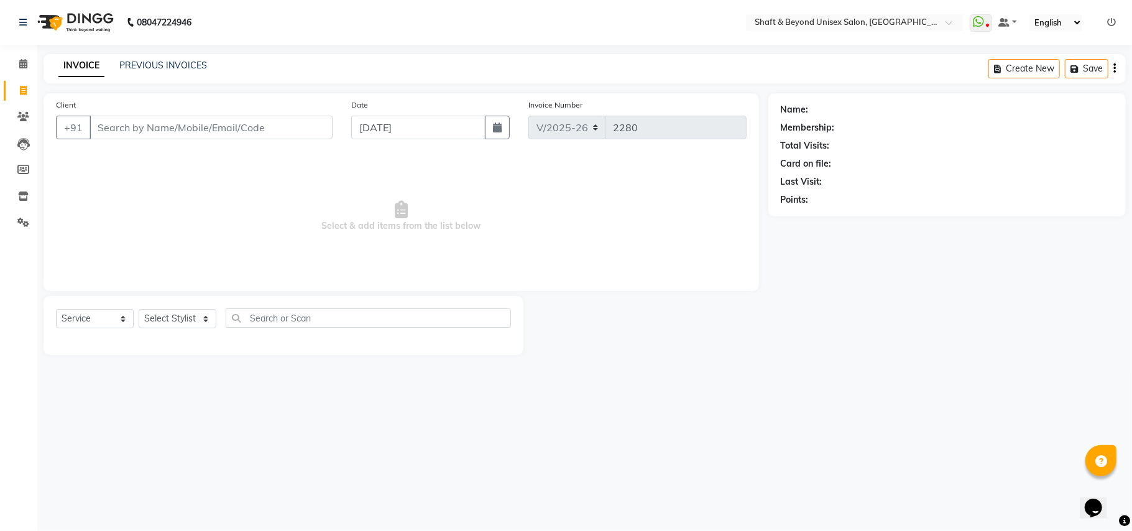
click at [119, 123] on input "Client" at bounding box center [211, 128] width 243 height 24
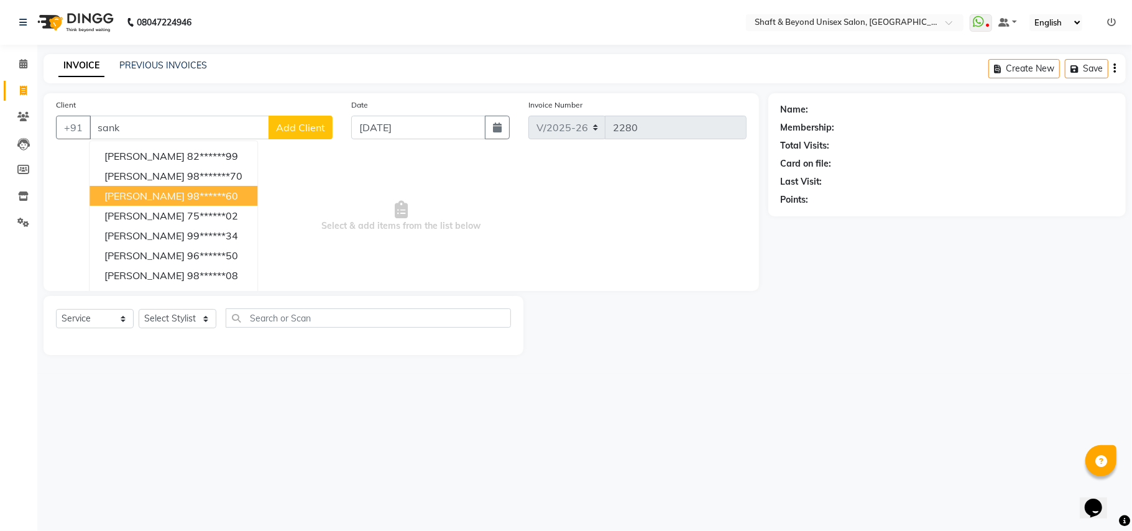
click at [187, 198] on ngb-highlight "98******60" at bounding box center [212, 196] width 51 height 12
type input "98******60"
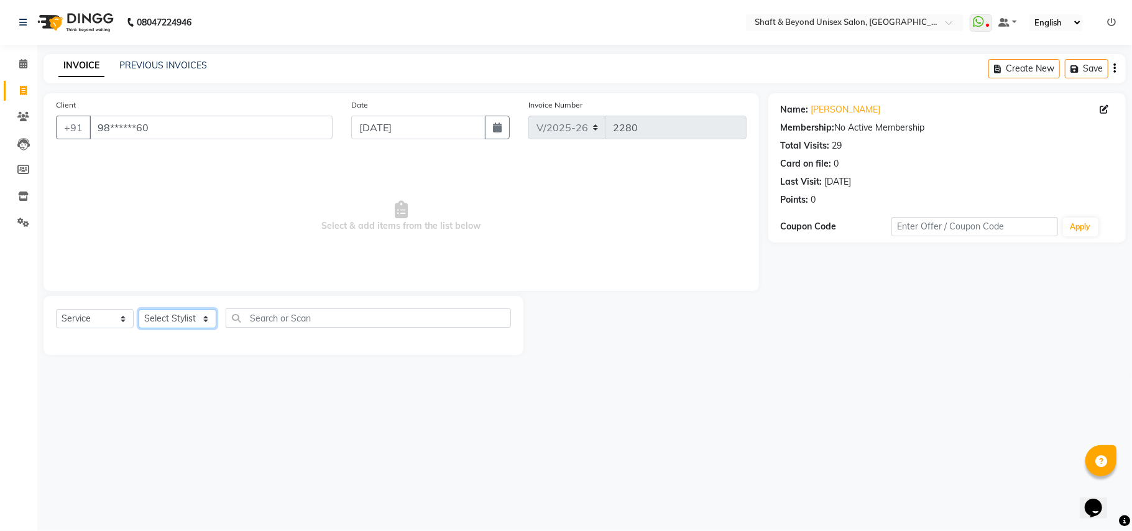
click at [187, 313] on select "Select Stylist Archana [PERSON_NAME] [PERSON_NAME] [PERSON_NAME] [PERSON_NAME] …" at bounding box center [178, 318] width 78 height 19
select select "34482"
click at [139, 309] on select "Select Stylist Archana [PERSON_NAME] [PERSON_NAME] [PERSON_NAME] [PERSON_NAME] …" at bounding box center [178, 318] width 78 height 19
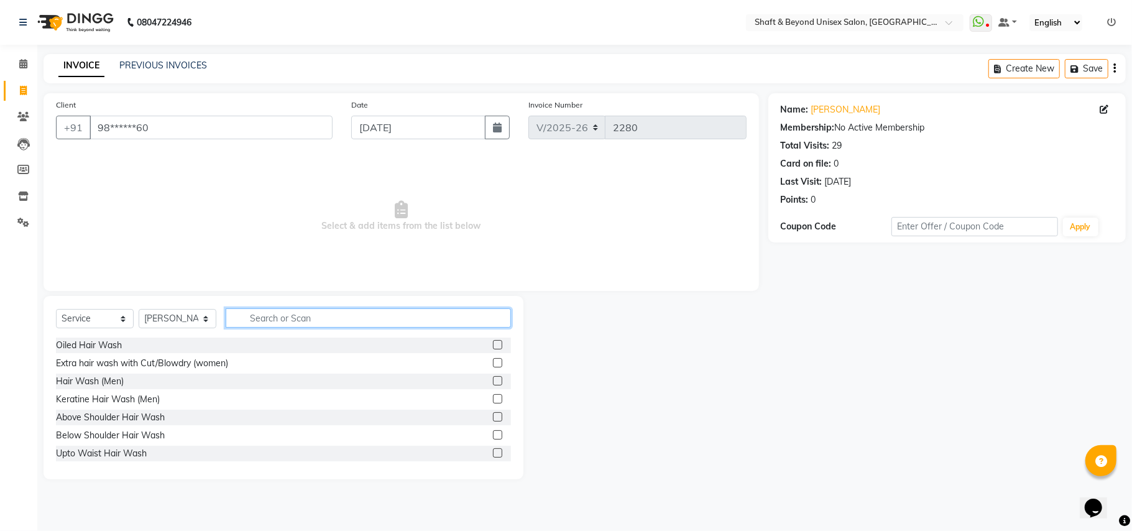
click at [269, 315] on input "text" at bounding box center [368, 317] width 285 height 19
click at [285, 317] on input "text" at bounding box center [368, 317] width 285 height 19
type input "cut"
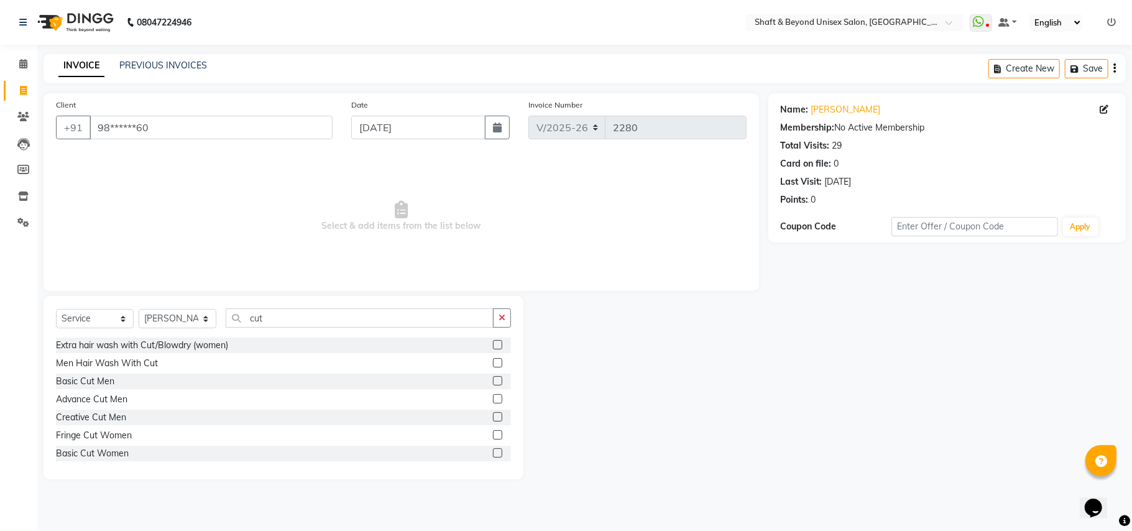
click at [493, 383] on label at bounding box center [497, 380] width 9 height 9
click at [493, 383] on input "checkbox" at bounding box center [497, 381] width 8 height 8
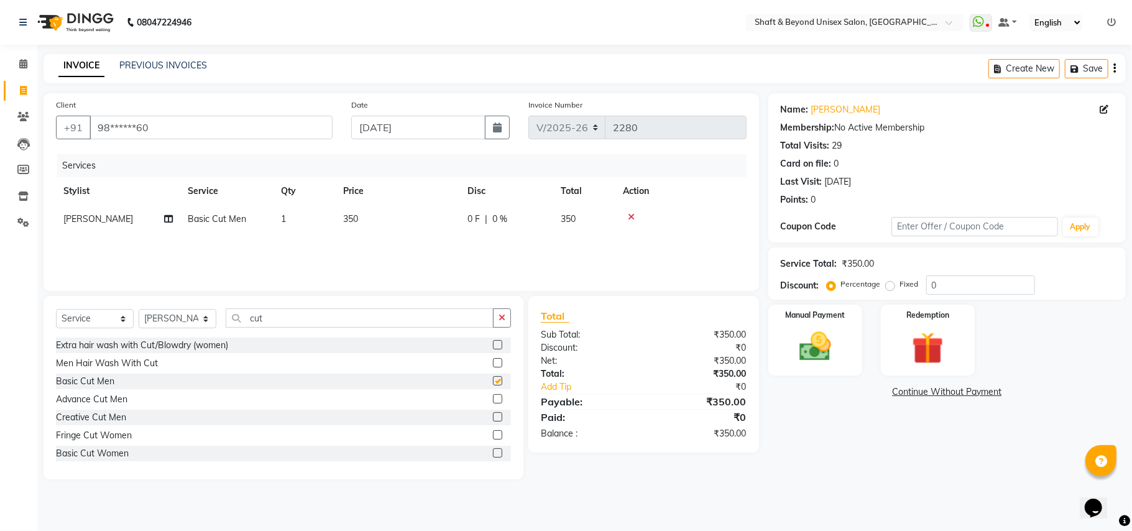
checkbox input "false"
click at [509, 224] on div "0 F | 0 %" at bounding box center [506, 219] width 78 height 13
select select "34482"
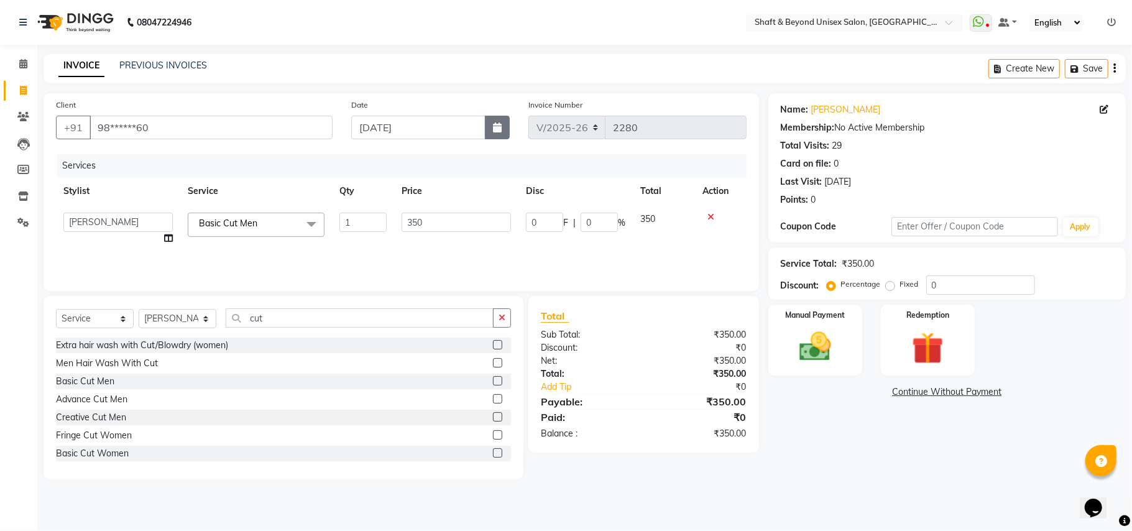
click at [500, 133] on button "button" at bounding box center [497, 128] width 25 height 24
select select "9"
select select "2025"
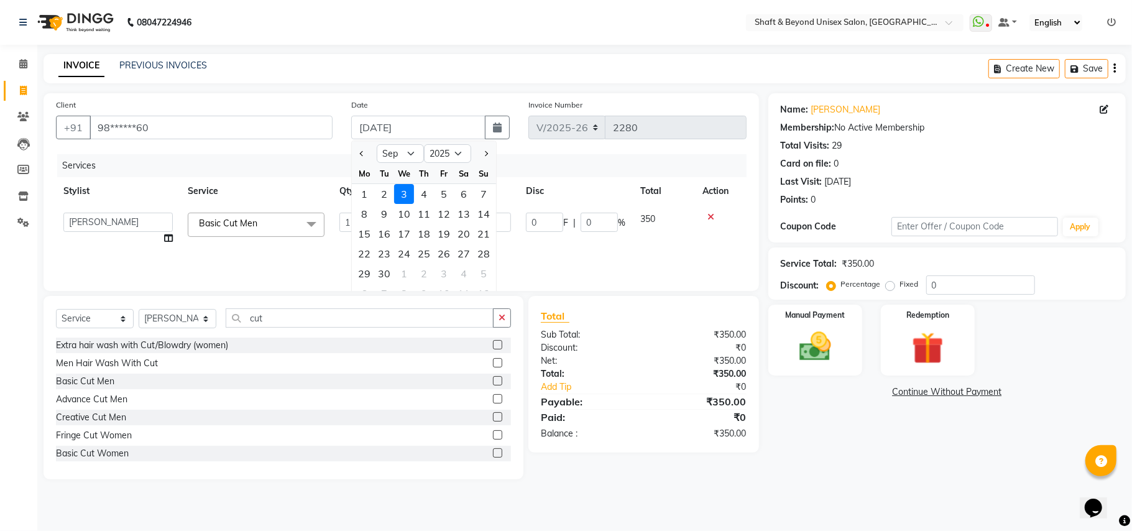
drag, startPoint x: 385, startPoint y: 196, endPoint x: 424, endPoint y: 202, distance: 38.9
click at [386, 196] on div "2" at bounding box center [384, 194] width 20 height 20
type input "02-09-2025"
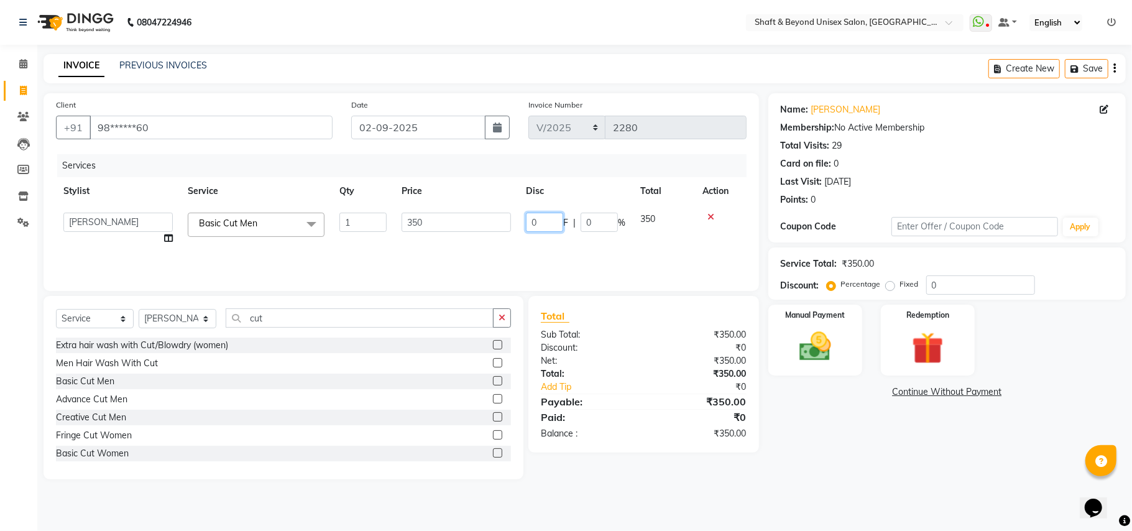
click at [542, 219] on input "0" at bounding box center [544, 222] width 37 height 19
type input "100"
click at [515, 233] on tr "Archana [PERSON_NAME] [PERSON_NAME] [PERSON_NAME] Rakhi [PERSON_NAME] [PERSON_N…" at bounding box center [401, 228] width 691 height 47
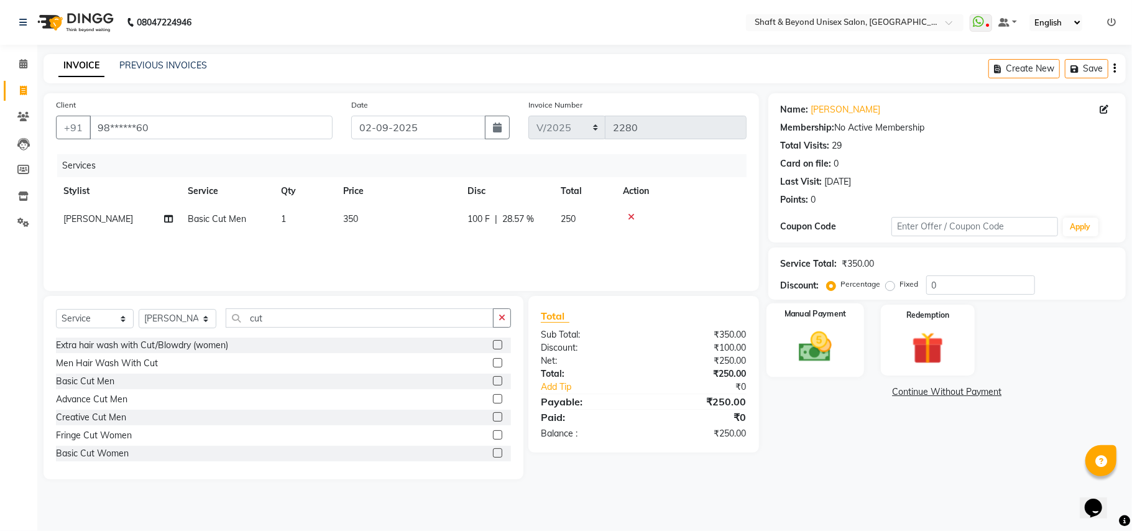
click at [834, 347] on img at bounding box center [815, 347] width 54 height 39
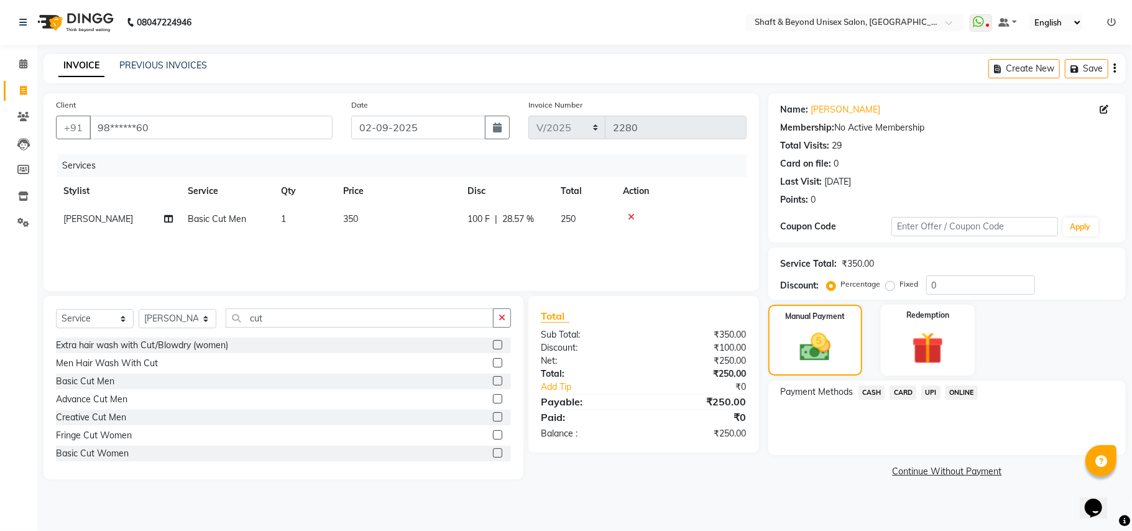
click at [966, 389] on span "ONLINE" at bounding box center [962, 392] width 32 height 14
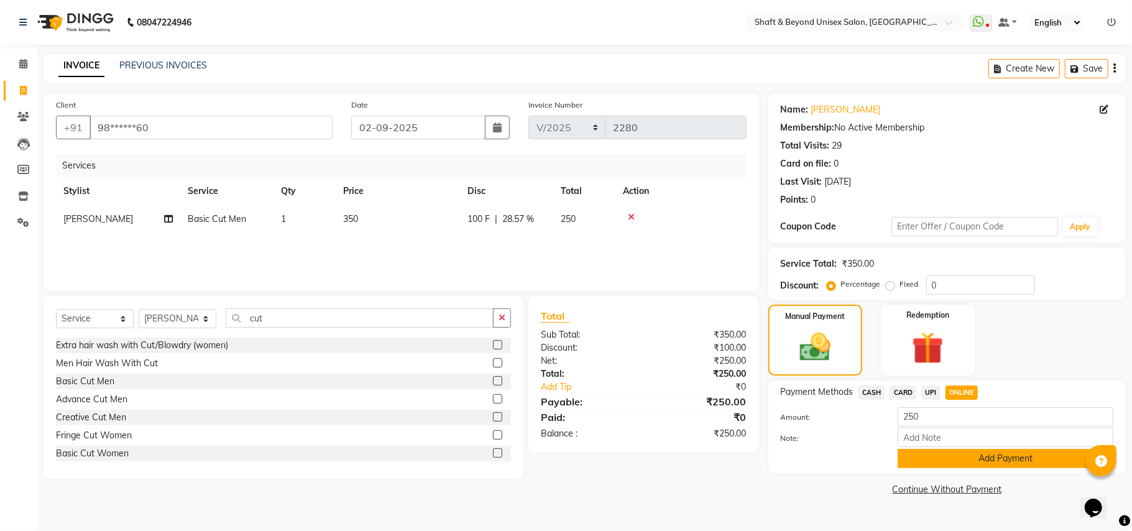
click at [965, 455] on button "Add Payment" at bounding box center [1006, 458] width 216 height 19
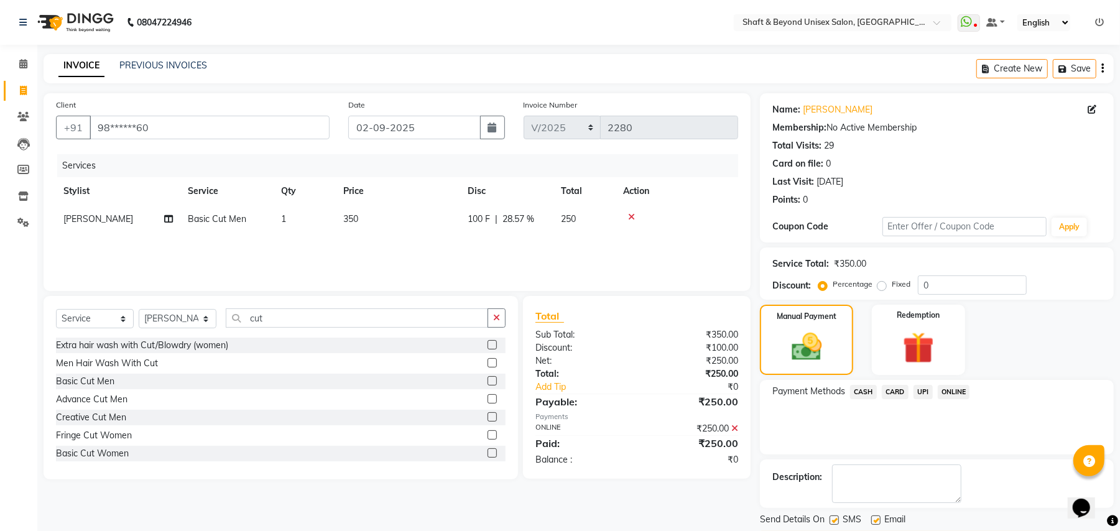
scroll to position [39, 0]
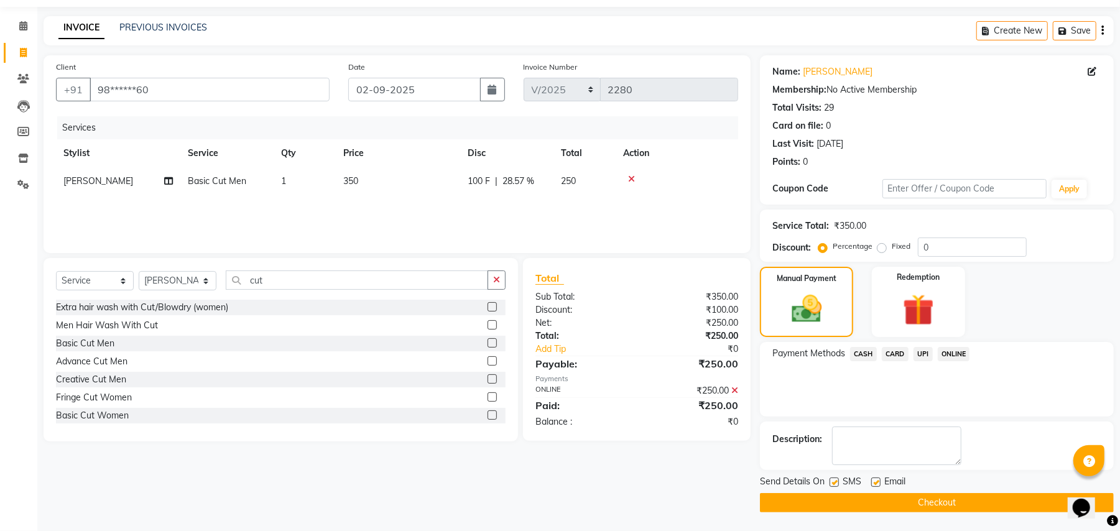
click at [950, 506] on button "Checkout" at bounding box center [937, 502] width 354 height 19
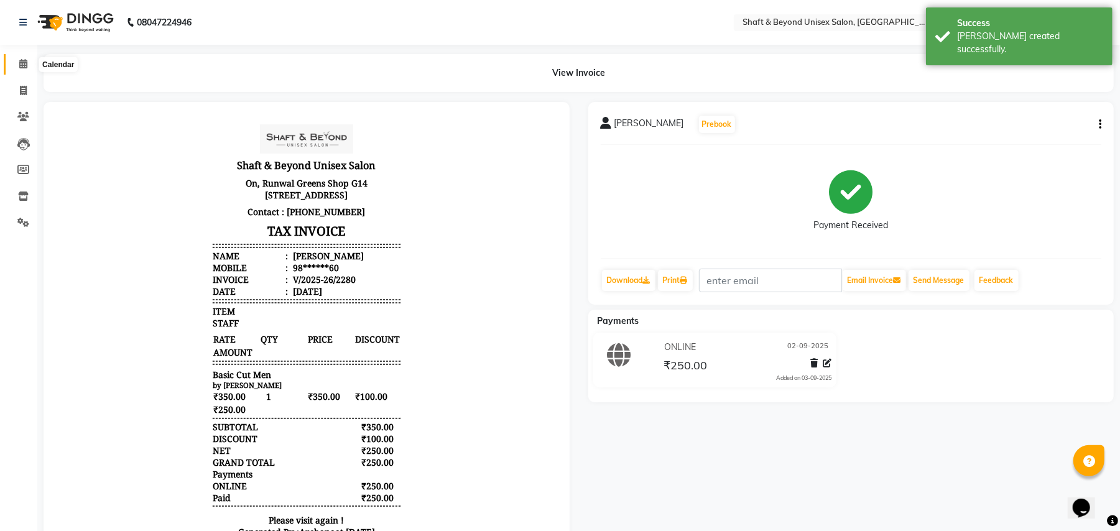
click at [21, 65] on icon at bounding box center [23, 63] width 8 height 9
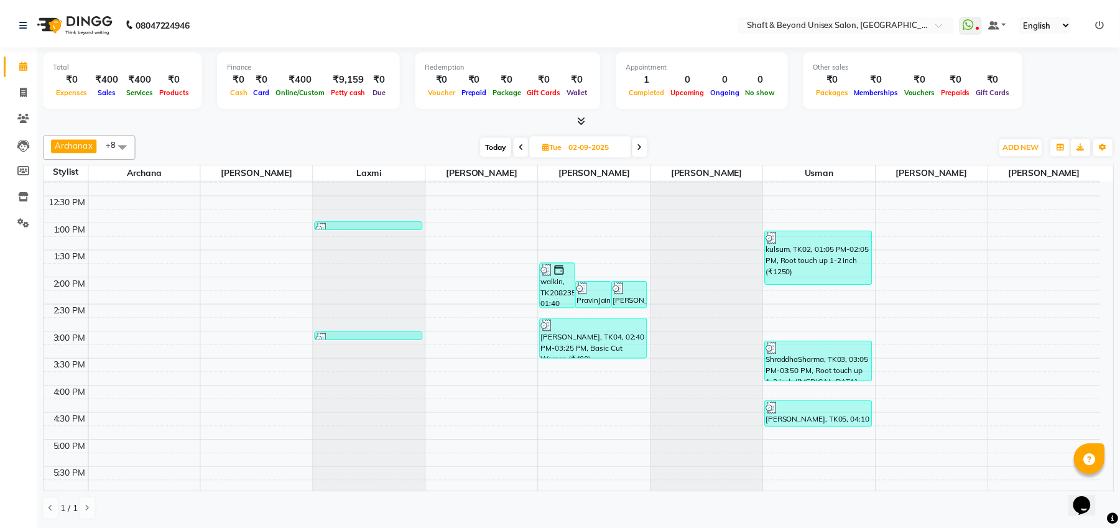
scroll to position [83, 0]
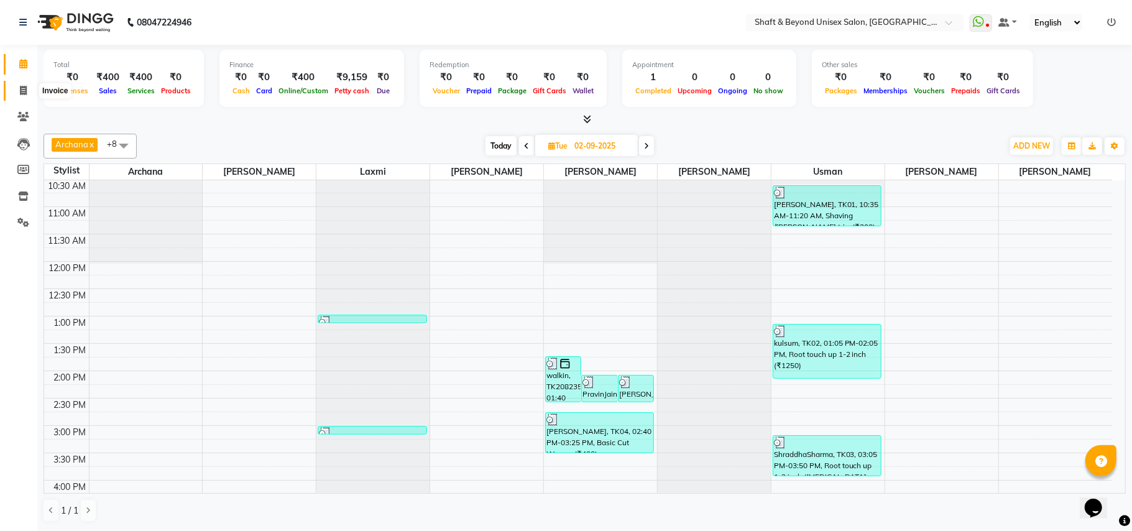
click at [22, 88] on icon at bounding box center [23, 90] width 7 height 9
select select "service"
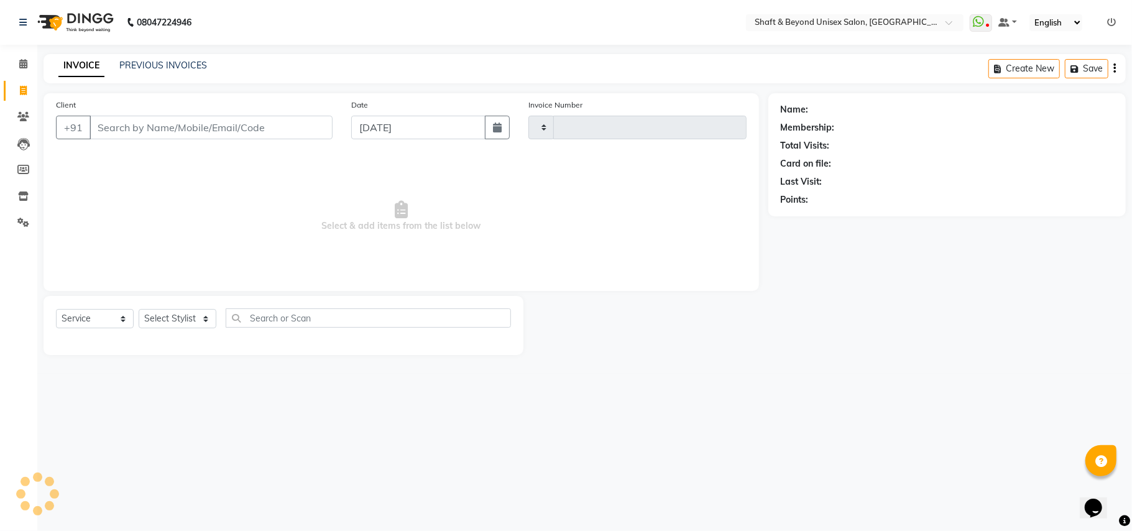
type input "2281"
select select "3878"
click at [160, 70] on link "PREVIOUS INVOICES" at bounding box center [163, 65] width 88 height 11
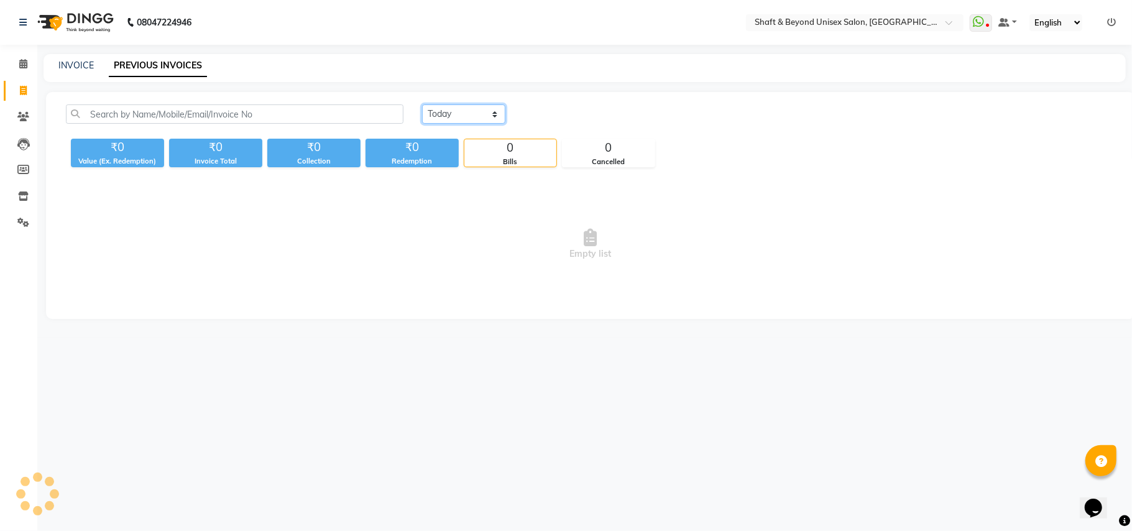
click at [490, 108] on select "[DATE] [DATE] Custom Range" at bounding box center [463, 113] width 83 height 19
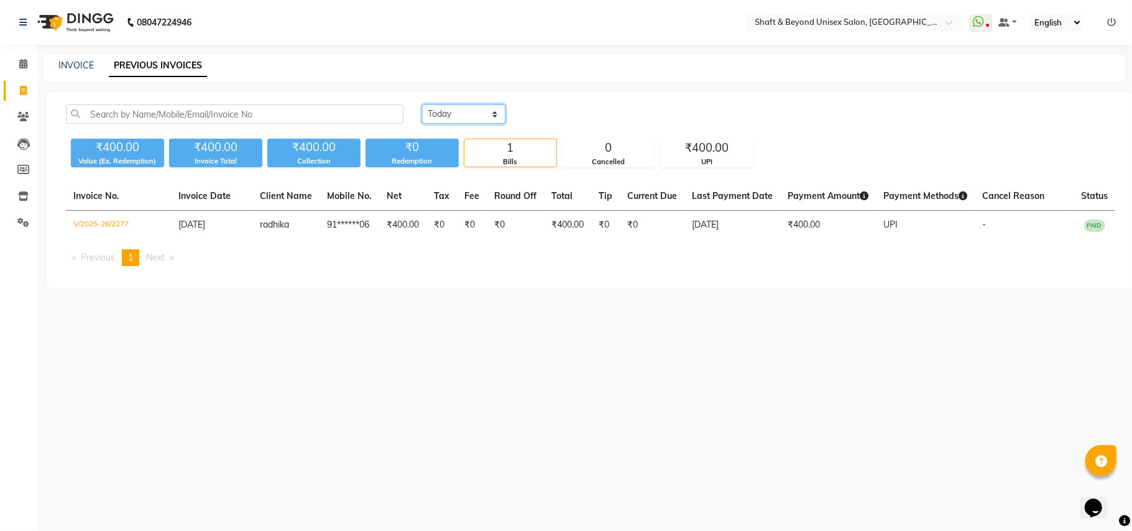
select select "[DATE]"
click at [422, 104] on select "[DATE] [DATE] Custom Range" at bounding box center [463, 113] width 83 height 19
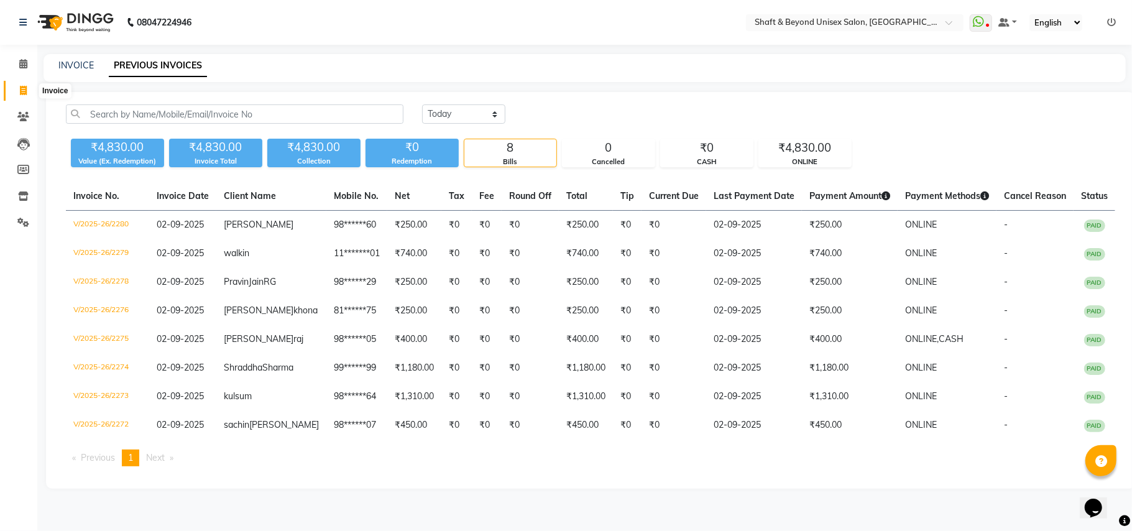
click at [21, 88] on icon at bounding box center [23, 90] width 7 height 9
select select "service"
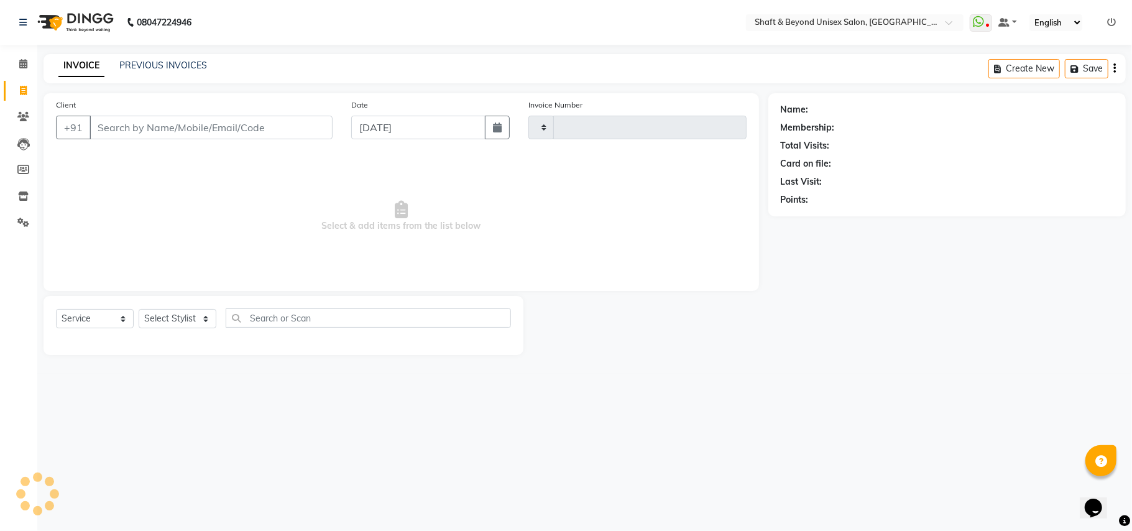
type input "2281"
select select "3878"
click at [149, 129] on input "Client" at bounding box center [211, 128] width 243 height 24
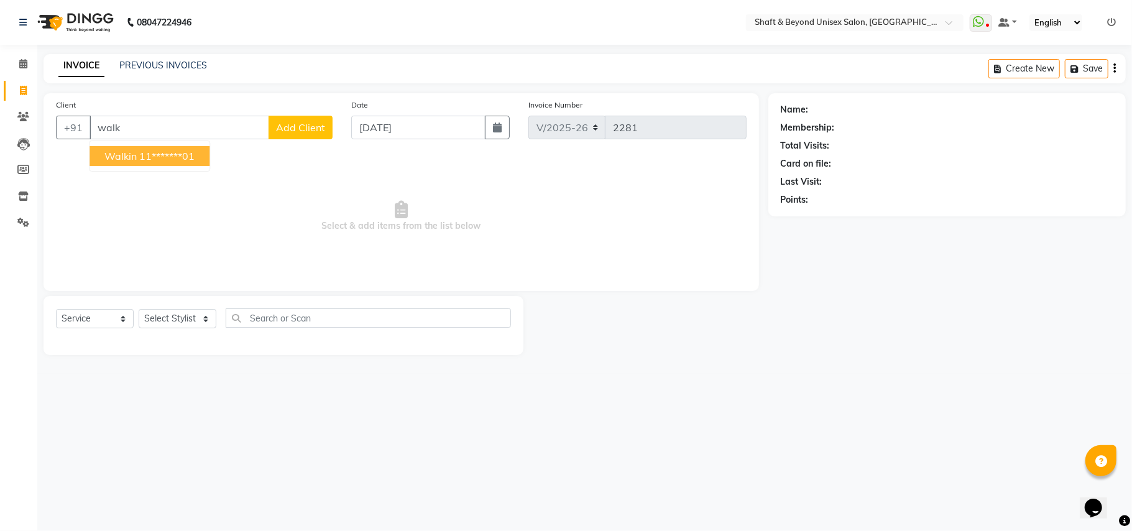
click at [175, 155] on ngb-highlight "11*******01" at bounding box center [166, 156] width 55 height 12
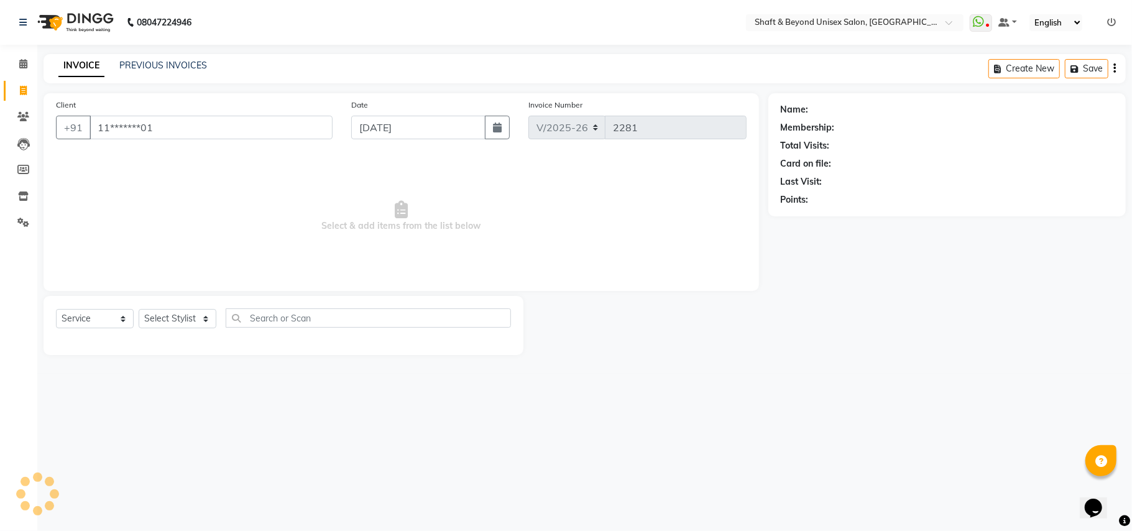
type input "11*******01"
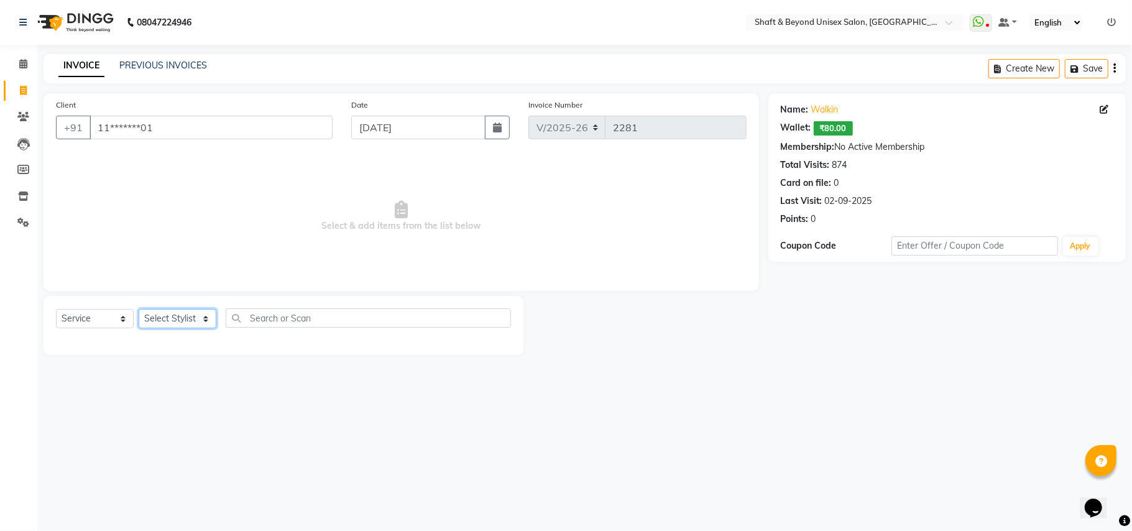
click at [172, 315] on select "Select Stylist Archana [PERSON_NAME] [PERSON_NAME] [PERSON_NAME] [PERSON_NAME] …" at bounding box center [178, 318] width 78 height 19
select select "85594"
click at [139, 309] on select "Select Stylist Archana [PERSON_NAME] [PERSON_NAME] [PERSON_NAME] [PERSON_NAME] …" at bounding box center [178, 318] width 78 height 19
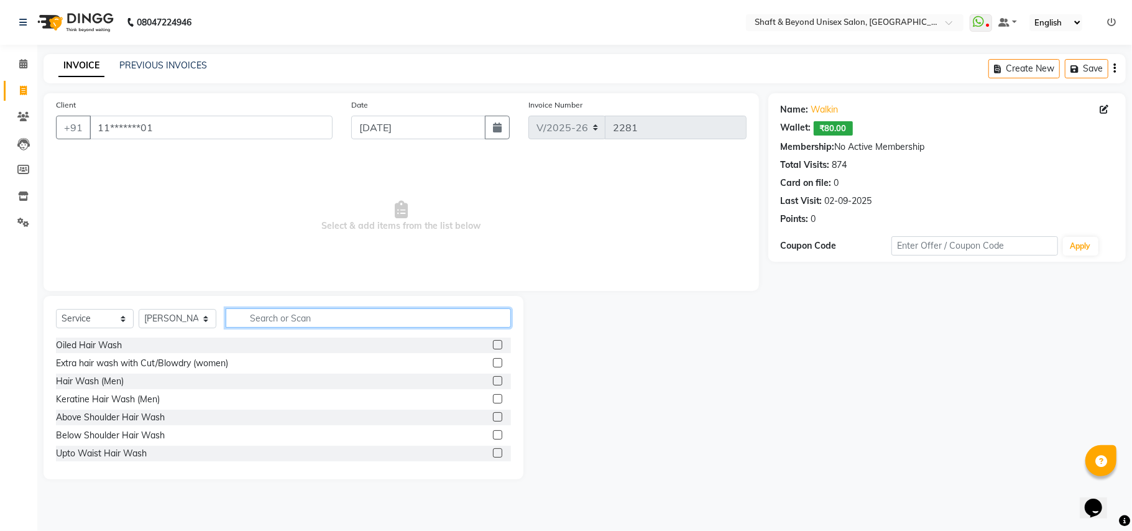
click at [265, 318] on input "text" at bounding box center [368, 317] width 285 height 19
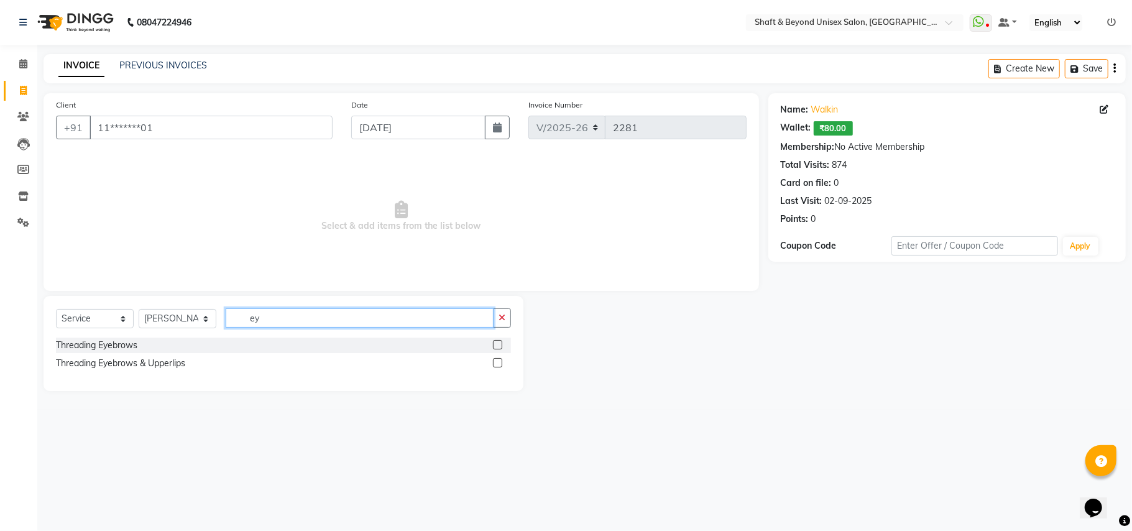
type input "ey"
click at [495, 362] on label at bounding box center [497, 362] width 9 height 9
click at [495, 362] on input "checkbox" at bounding box center [497, 363] width 8 height 8
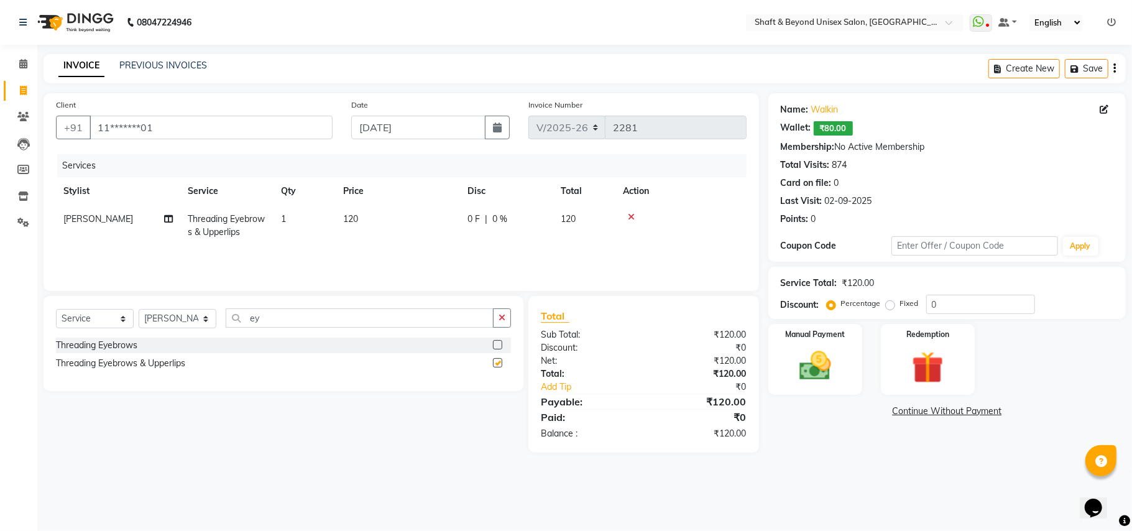
checkbox input "false"
click at [502, 132] on button "button" at bounding box center [497, 128] width 25 height 24
select select "9"
select select "2025"
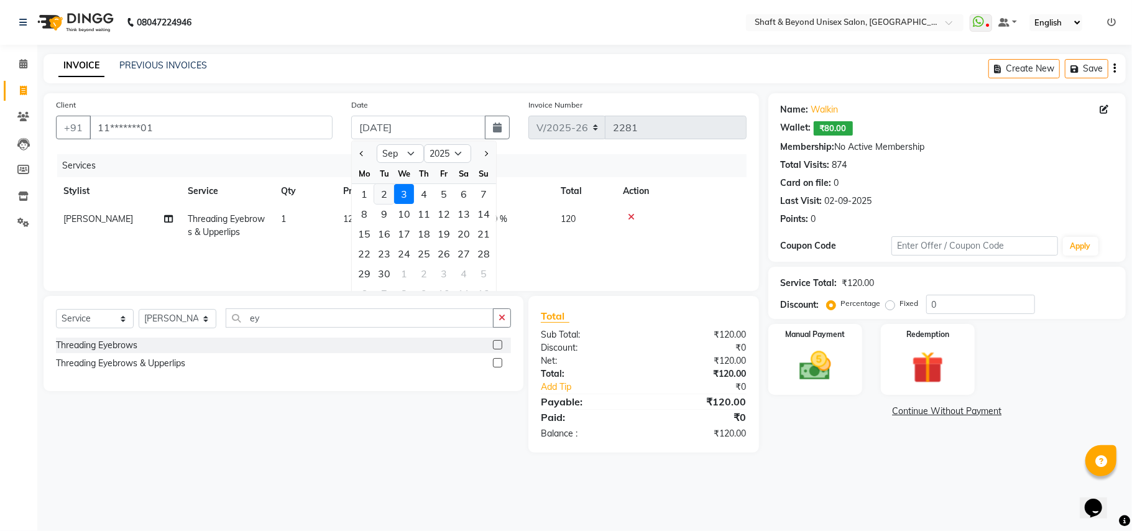
click at [391, 195] on div "2" at bounding box center [384, 194] width 20 height 20
type input "02-09-2025"
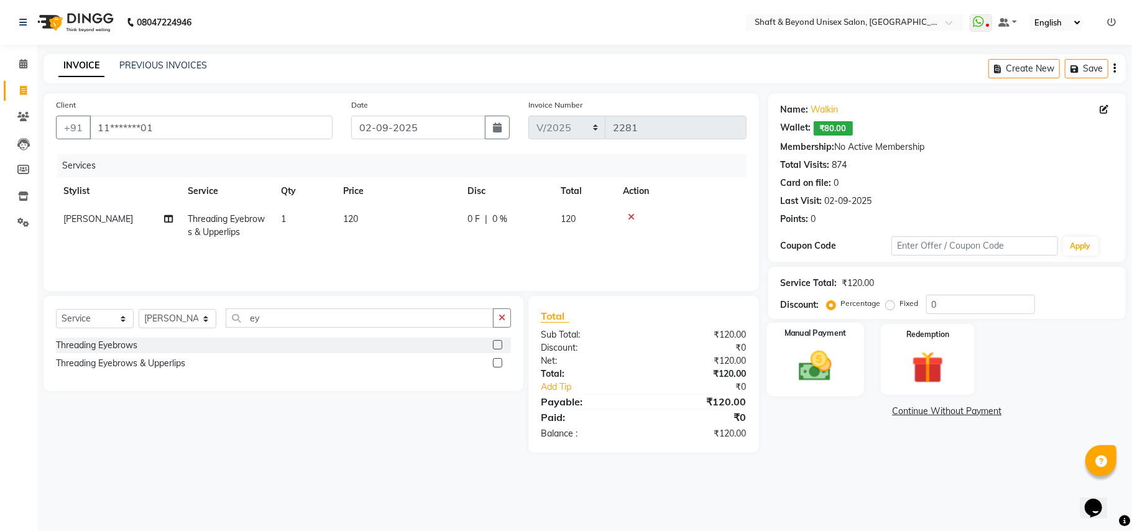
click at [806, 364] on img at bounding box center [815, 366] width 54 height 39
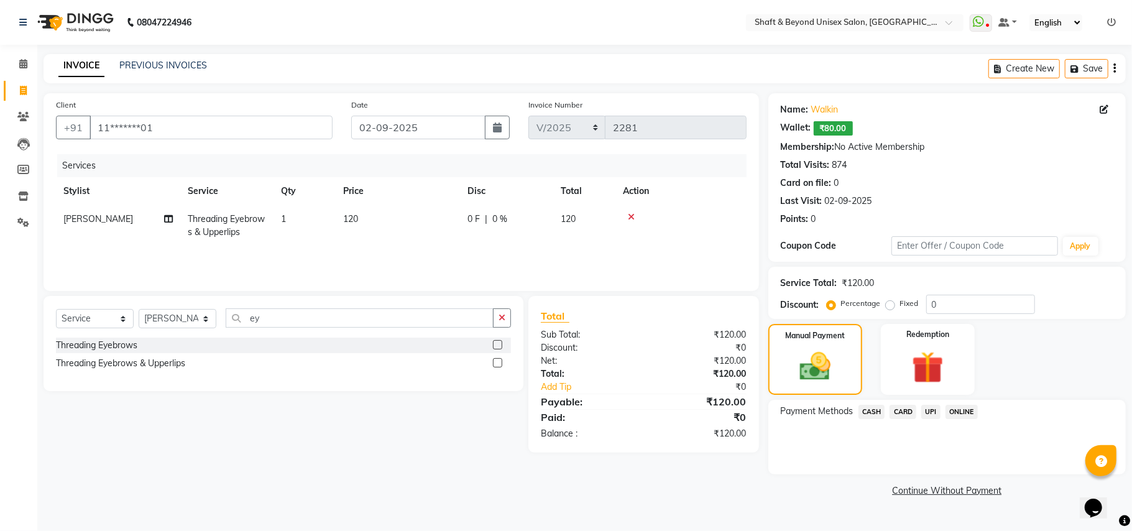
click at [951, 410] on span "ONLINE" at bounding box center [962, 412] width 32 height 14
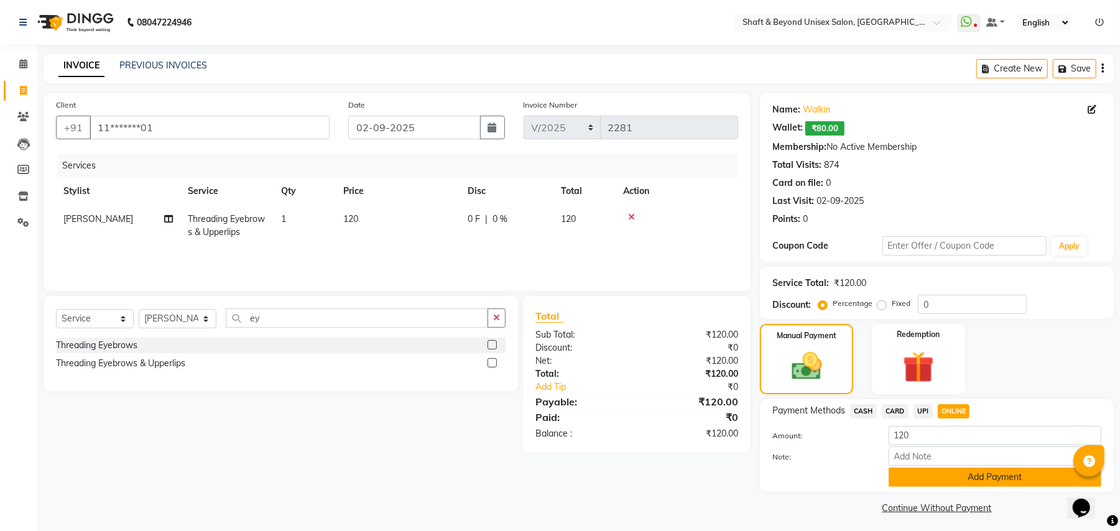
click at [947, 483] on button "Add Payment" at bounding box center [994, 476] width 213 height 19
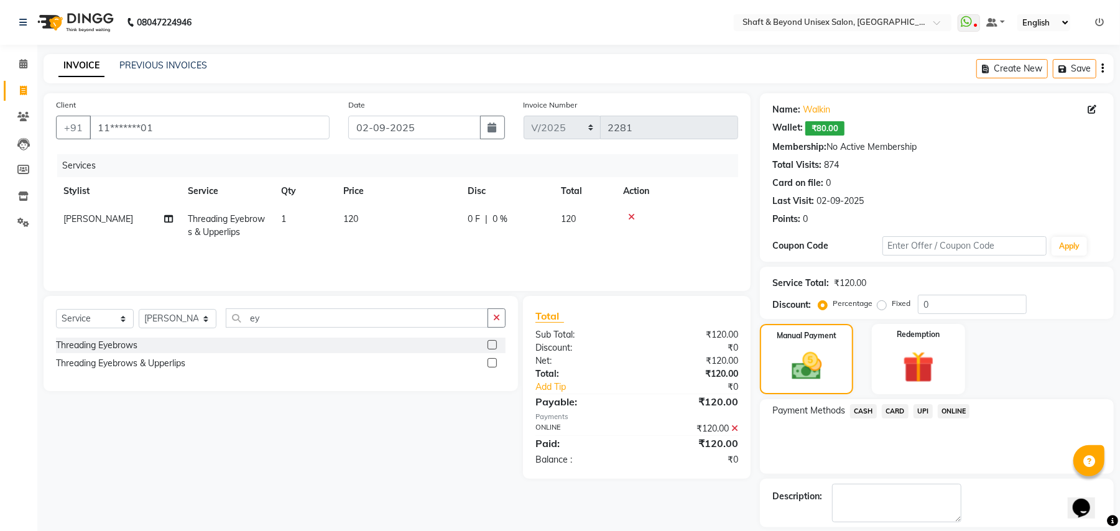
scroll to position [58, 0]
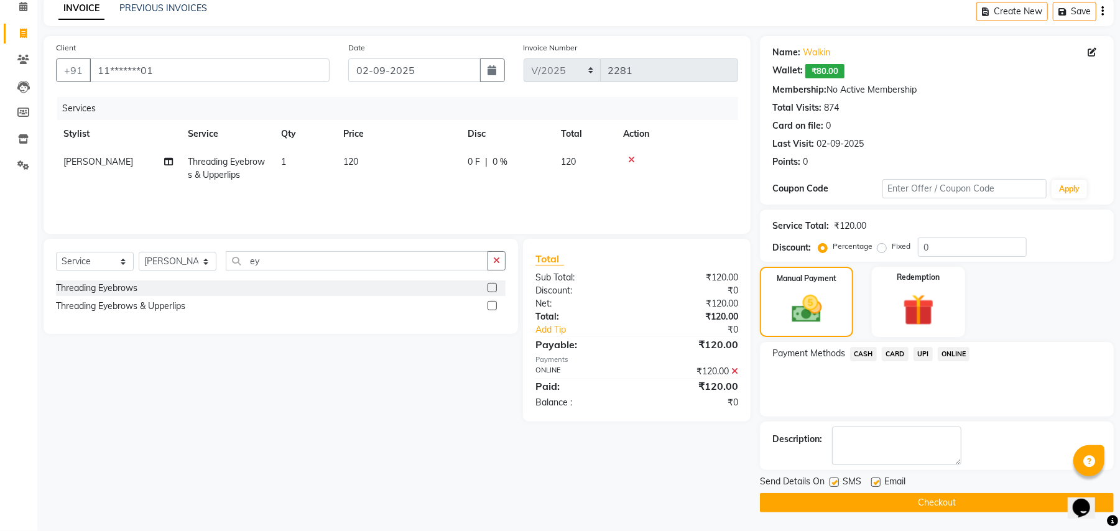
click at [929, 504] on button "Checkout" at bounding box center [937, 502] width 354 height 19
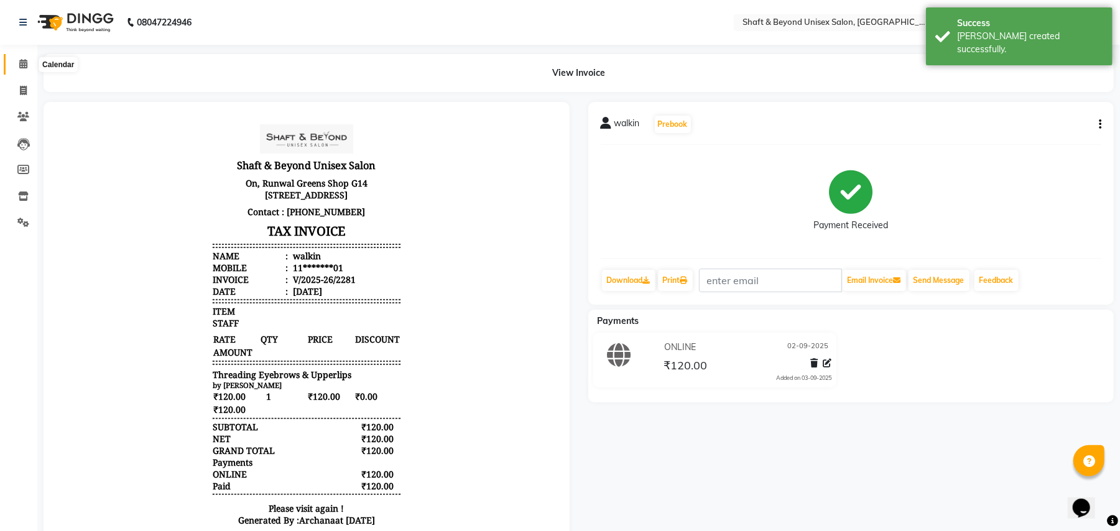
click at [27, 63] on span at bounding box center [23, 64] width 22 height 14
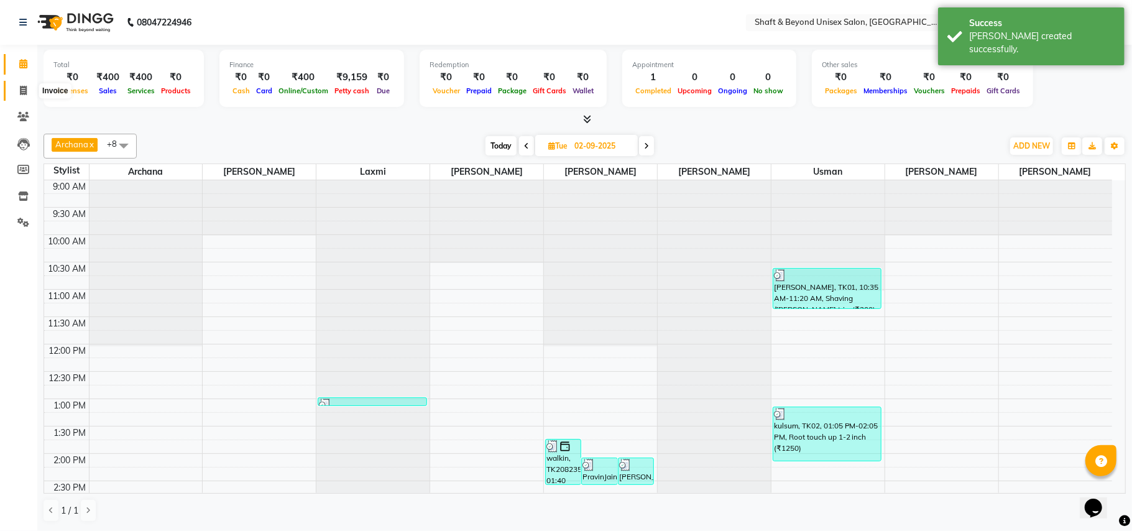
click at [25, 90] on icon at bounding box center [23, 90] width 7 height 9
select select "service"
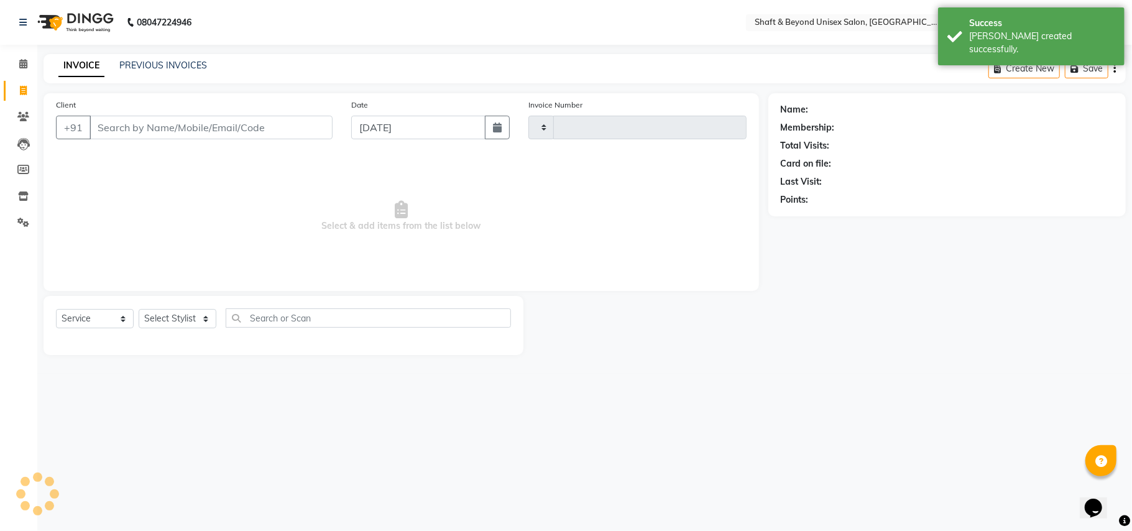
type input "2282"
select select "3878"
click at [149, 67] on link "PREVIOUS INVOICES" at bounding box center [163, 65] width 88 height 11
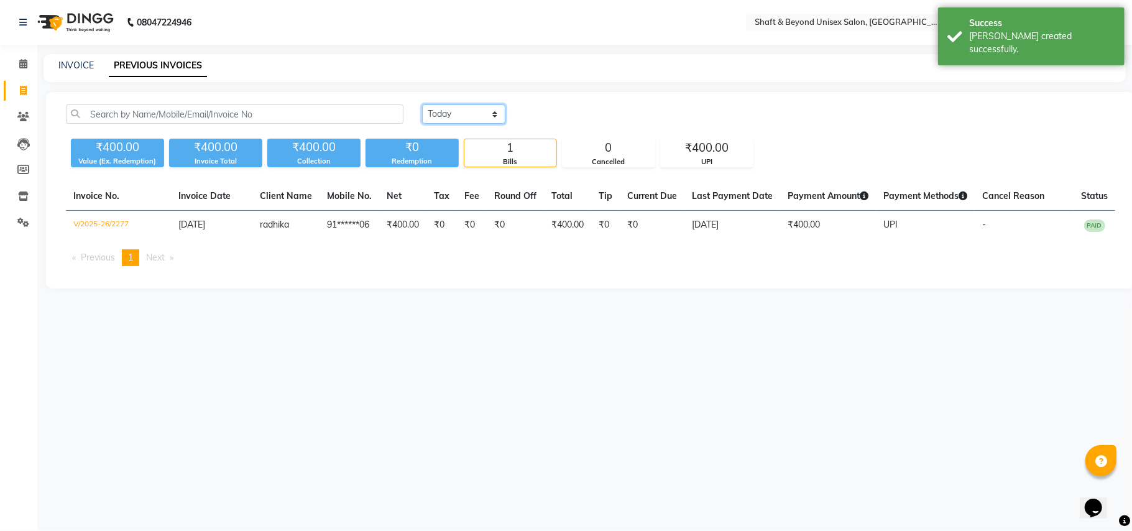
click at [454, 120] on select "[DATE] [DATE] Custom Range" at bounding box center [463, 113] width 83 height 19
select select "[DATE]"
click at [422, 104] on select "[DATE] [DATE] Custom Range" at bounding box center [463, 113] width 83 height 19
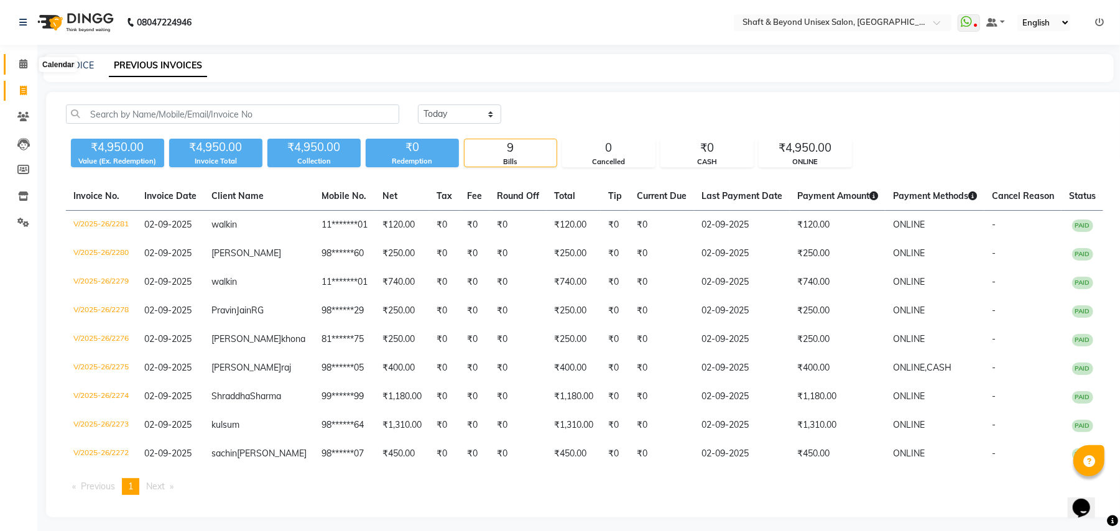
click at [24, 60] on icon at bounding box center [23, 63] width 8 height 9
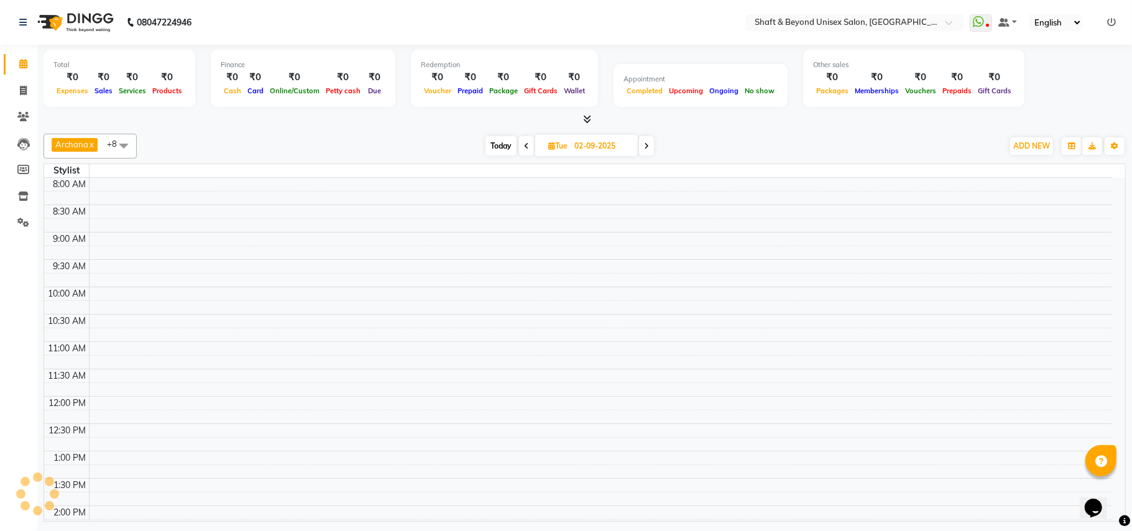
click at [527, 149] on icon at bounding box center [526, 145] width 5 height 7
click at [645, 145] on span at bounding box center [647, 145] width 15 height 19
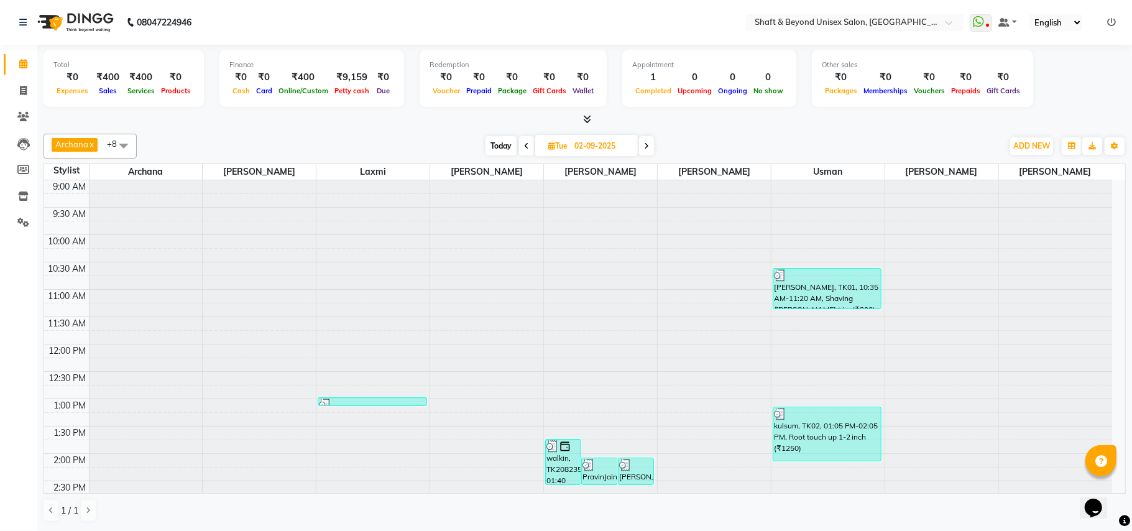
click at [638, 143] on span "[DATE]" at bounding box center [586, 145] width 103 height 21
click at [642, 142] on span at bounding box center [646, 145] width 15 height 19
type input "[DATE]"
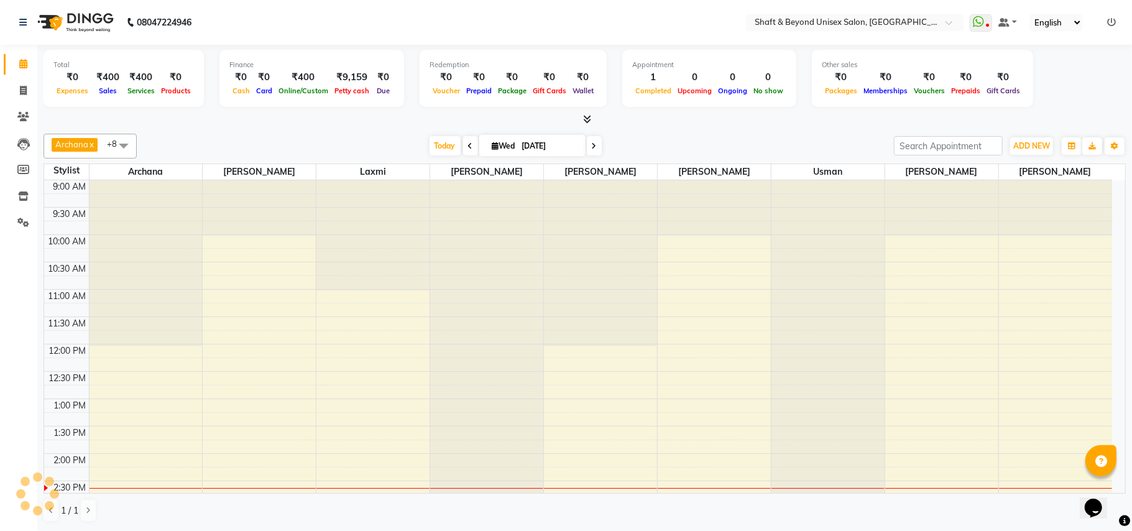
scroll to position [277, 0]
